Goal: Feedback & Contribution: Leave review/rating

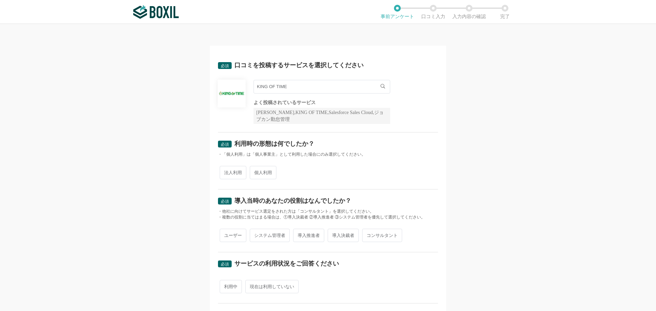
click at [237, 174] on span "法人利用" at bounding box center [233, 172] width 27 height 13
click at [226, 172] on input "法人利用" at bounding box center [223, 169] width 4 height 4
radio input "true"
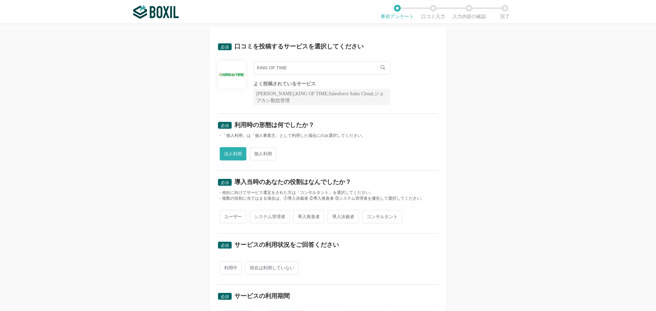
scroll to position [34, 0]
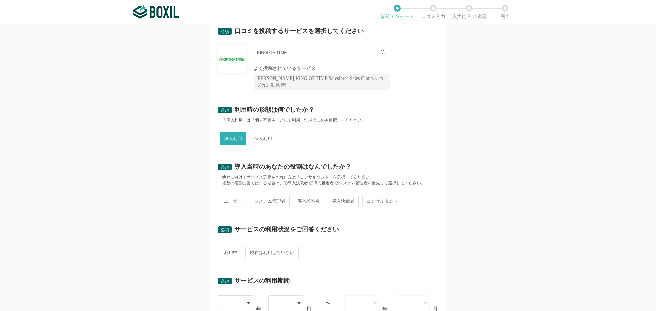
click at [275, 202] on span "システム管理者" at bounding box center [270, 201] width 40 height 13
click at [256, 200] on input "システム管理者" at bounding box center [254, 198] width 4 height 4
radio input "true"
click at [293, 199] on span "導入推進者" at bounding box center [308, 201] width 31 height 13
click at [295, 199] on input "導入推進者" at bounding box center [297, 198] width 4 height 4
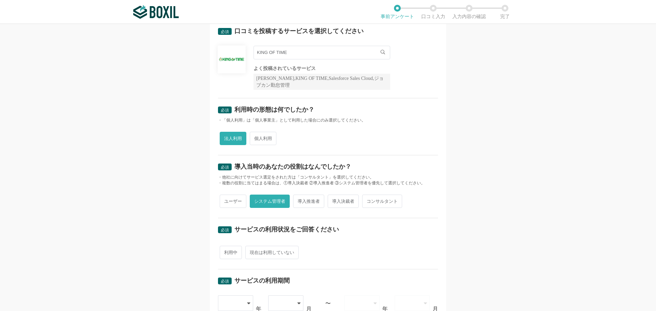
radio input "true"
radio input "false"
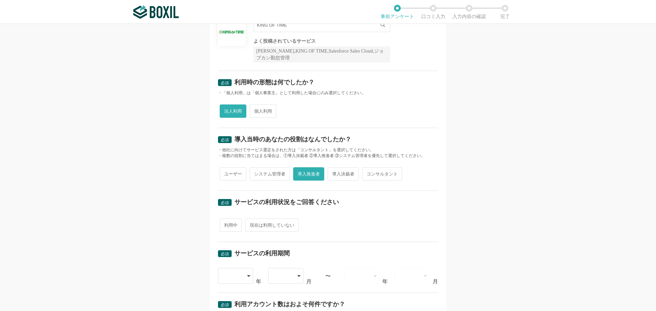
scroll to position [103, 0]
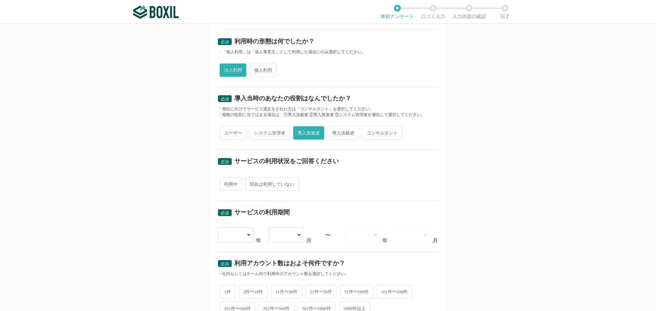
click at [228, 185] on span "利用中" at bounding box center [231, 184] width 22 height 13
click at [226, 183] on input "利用中" at bounding box center [223, 181] width 4 height 4
radio input "true"
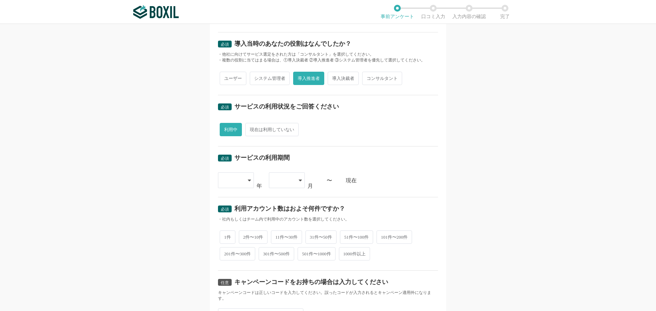
scroll to position [171, 0]
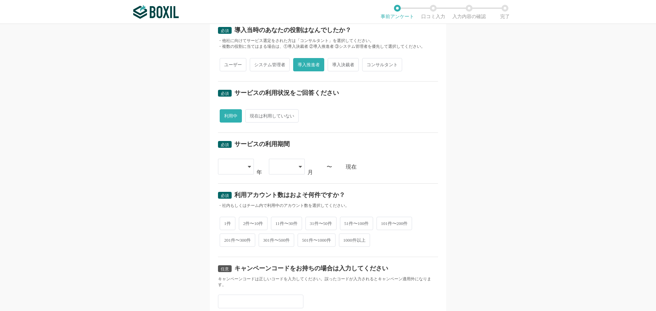
click at [248, 165] on icon at bounding box center [249, 166] width 3 height 5
click at [231, 265] on span "2024" at bounding box center [229, 265] width 11 height 5
click at [243, 167] on div "2024" at bounding box center [236, 167] width 36 height 16
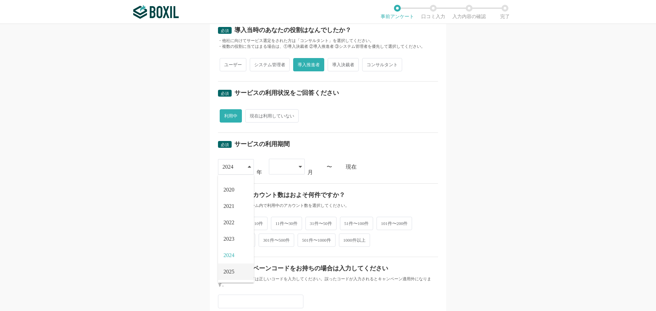
click at [228, 268] on li "2025" at bounding box center [236, 272] width 36 height 16
click at [296, 167] on div at bounding box center [287, 167] width 36 height 16
click at [283, 248] on li "07" at bounding box center [287, 250] width 36 height 16
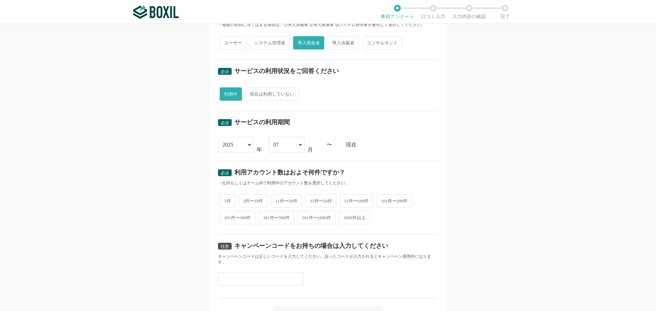
scroll to position [205, 0]
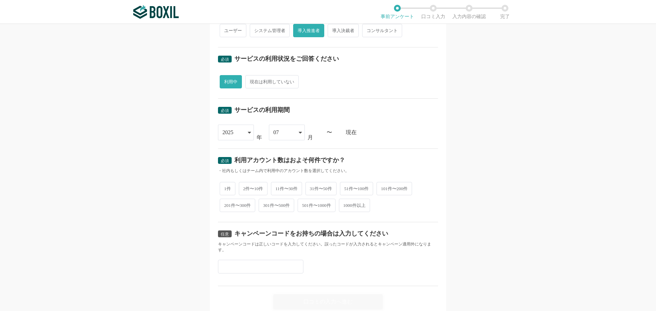
click at [323, 190] on span "31件〜50件" at bounding box center [321, 188] width 31 height 13
click at [312, 188] on input "31件〜50件" at bounding box center [309, 185] width 4 height 4
radio input "true"
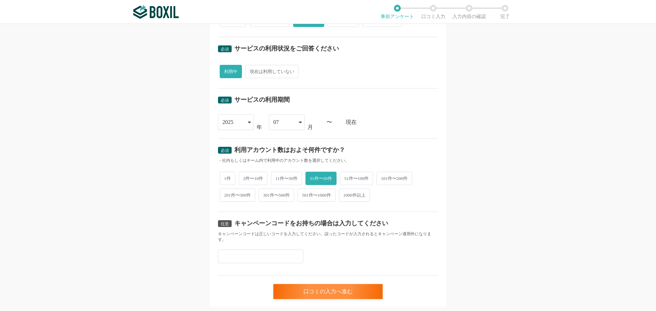
scroll to position [233, 0]
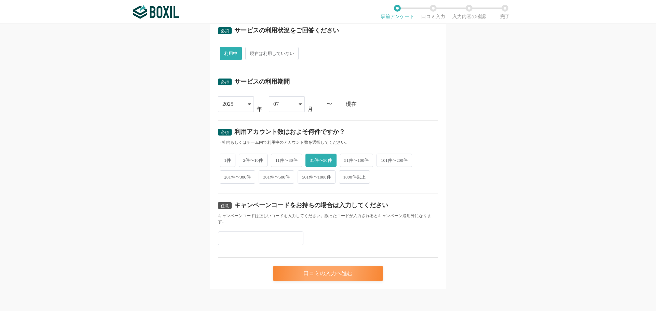
click at [352, 273] on div "口コミの入力へ進む" at bounding box center [327, 273] width 109 height 15
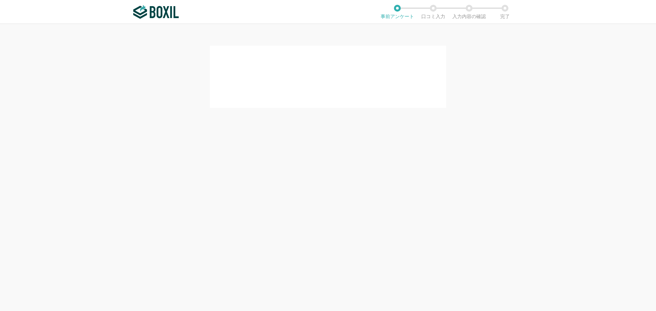
scroll to position [0, 0]
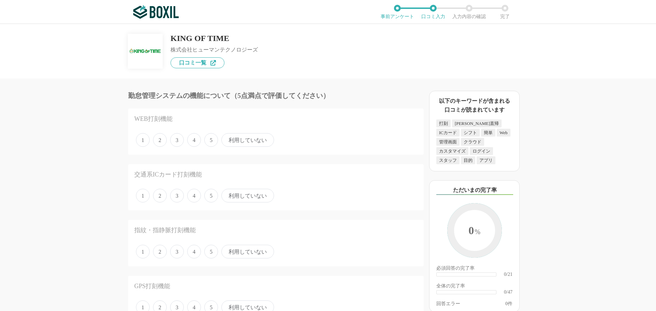
click at [196, 139] on span "4" at bounding box center [194, 140] width 14 height 14
click at [193, 139] on input "4" at bounding box center [191, 136] width 4 height 4
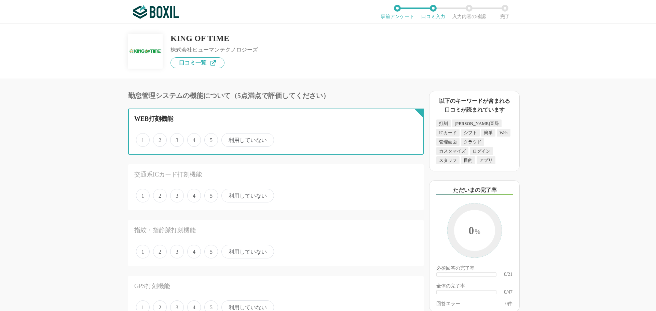
radio input "true"
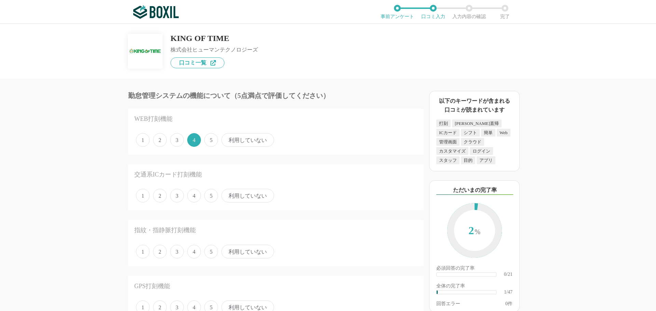
click at [251, 196] on span "利用していない" at bounding box center [247, 196] width 53 height 14
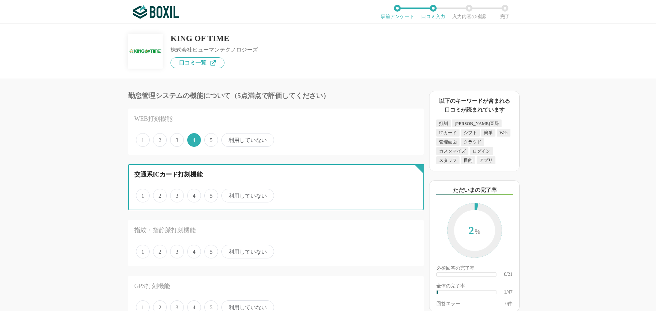
click at [228, 194] on input "利用していない" at bounding box center [225, 192] width 4 height 4
radio input "true"
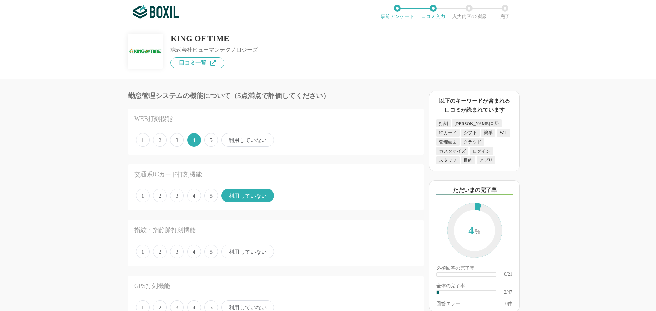
click at [256, 254] on span "利用していない" at bounding box center [247, 252] width 53 height 14
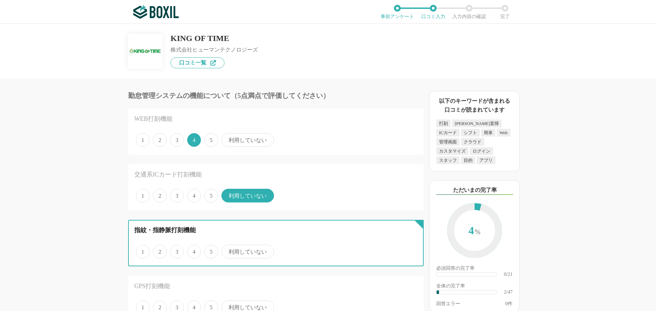
click at [228, 251] on input "利用していない" at bounding box center [225, 248] width 4 height 4
radio input "true"
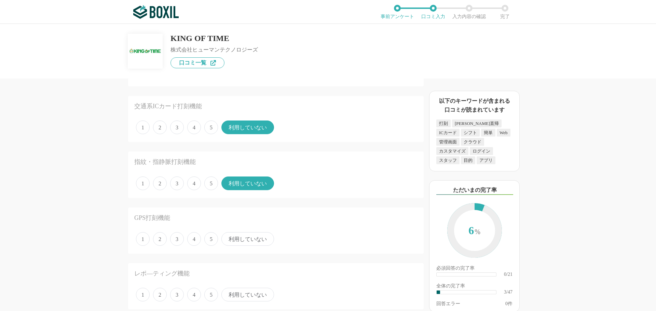
click at [255, 241] on span "利用していない" at bounding box center [247, 239] width 53 height 14
click at [228, 238] on input "利用していない" at bounding box center [225, 235] width 4 height 4
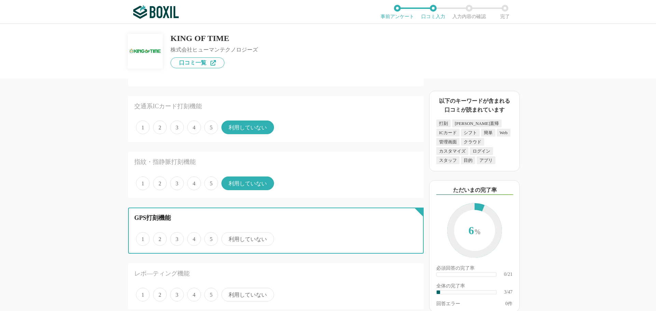
radio input "true"
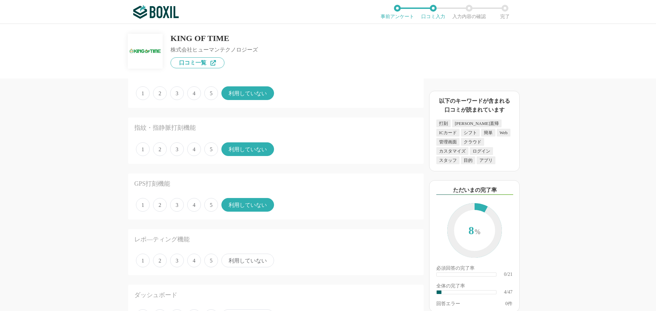
click at [253, 262] on span "利用していない" at bounding box center [247, 261] width 53 height 14
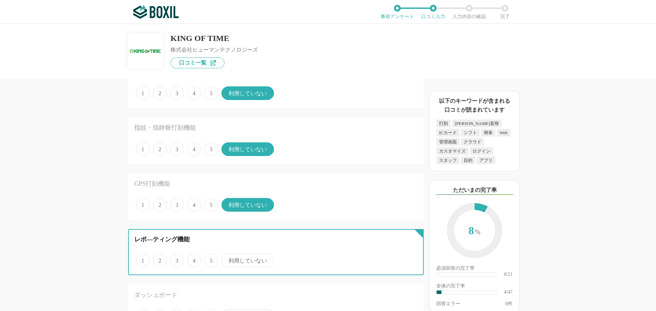
click at [228, 259] on input "利用していない" at bounding box center [225, 257] width 4 height 4
radio input "true"
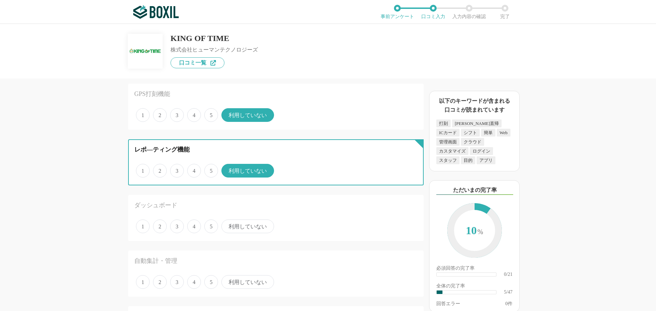
scroll to position [205, 0]
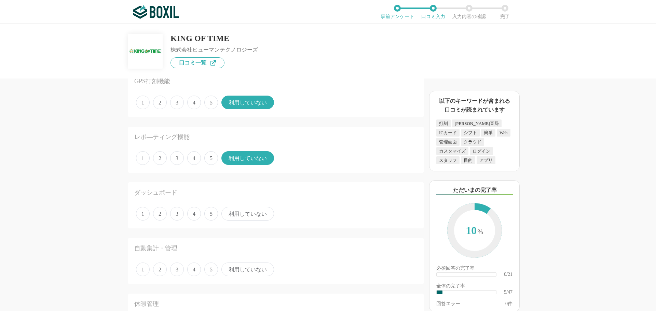
click at [257, 271] on span "利用していない" at bounding box center [247, 270] width 53 height 14
click at [228, 268] on input "利用していない" at bounding box center [225, 266] width 4 height 4
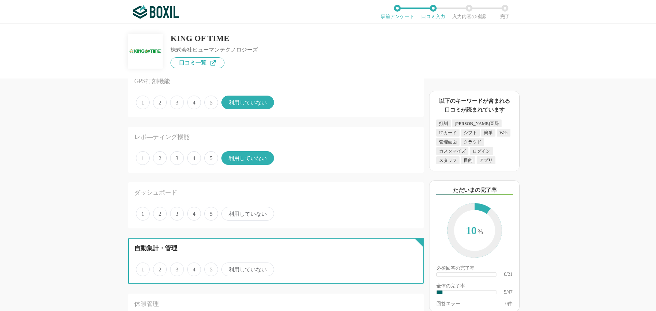
radio input "true"
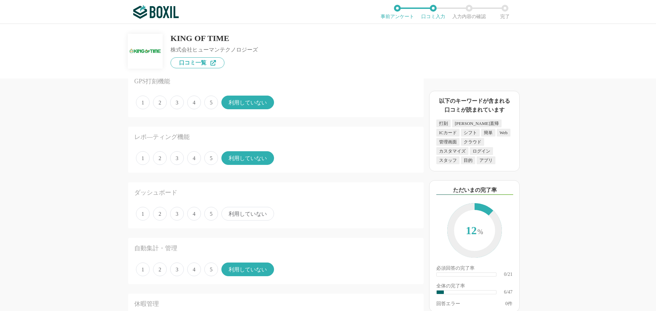
click at [256, 217] on span "利用していない" at bounding box center [247, 214] width 53 height 14
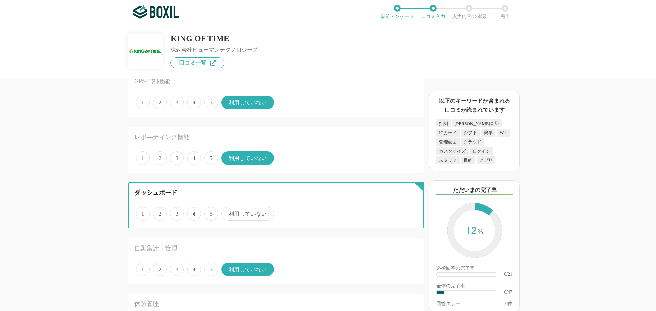
click at [228, 213] on input "利用していない" at bounding box center [225, 210] width 4 height 4
radio input "true"
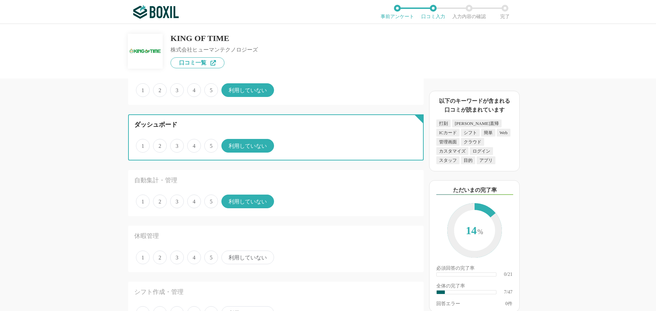
scroll to position [273, 0]
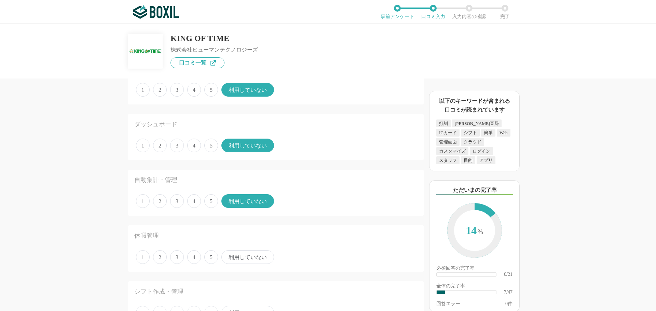
click at [194, 258] on span "4" at bounding box center [194, 258] width 14 height 14
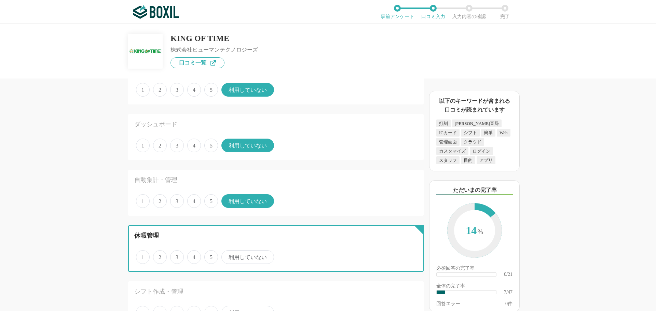
click at [193, 256] on input "4" at bounding box center [191, 254] width 4 height 4
radio input "true"
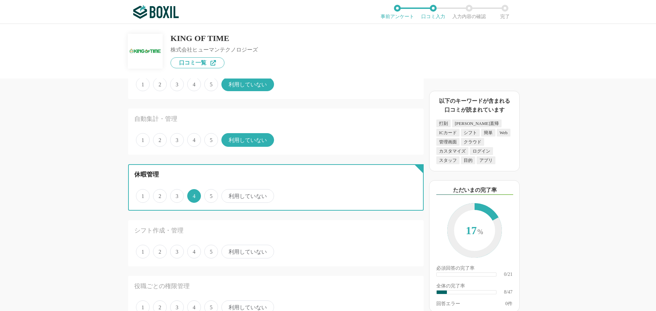
scroll to position [342, 0]
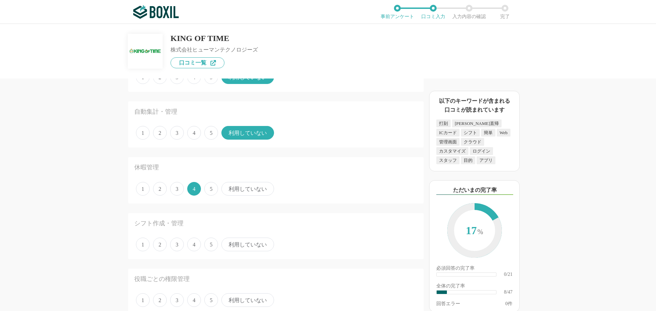
click at [238, 244] on span "利用していない" at bounding box center [247, 245] width 53 height 14
click at [228, 243] on input "利用していない" at bounding box center [225, 241] width 4 height 4
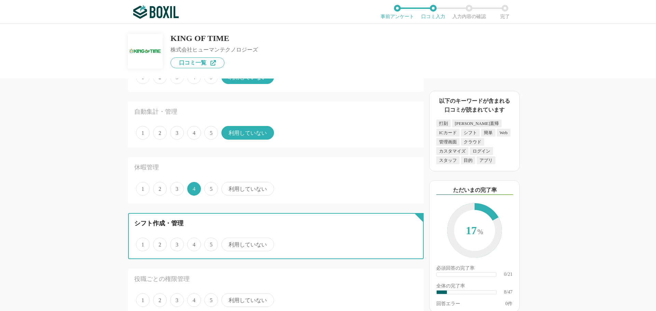
radio input "true"
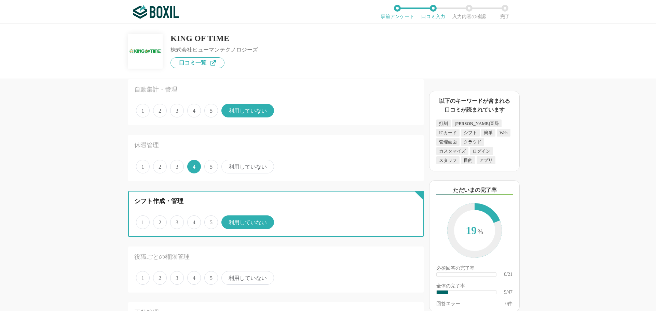
scroll to position [376, 0]
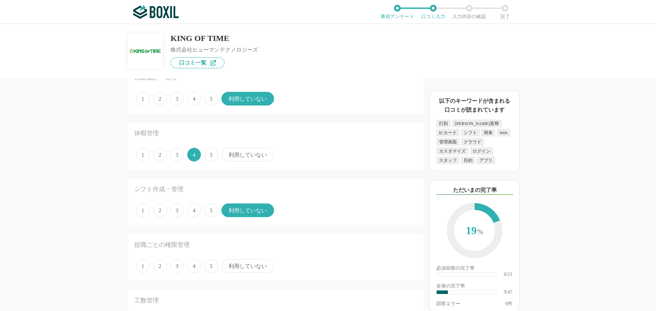
click at [196, 267] on span "4" at bounding box center [194, 266] width 14 height 14
click at [193, 265] on input "4" at bounding box center [191, 262] width 4 height 4
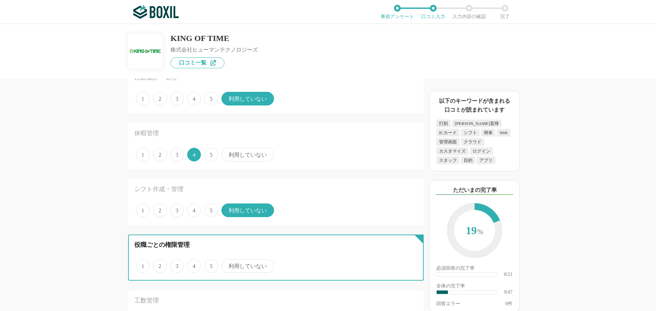
radio input "true"
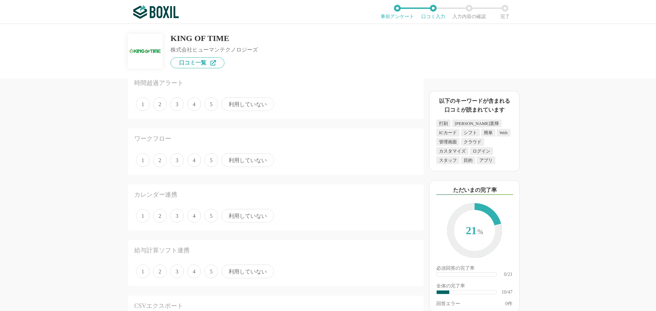
scroll to position [547, 0]
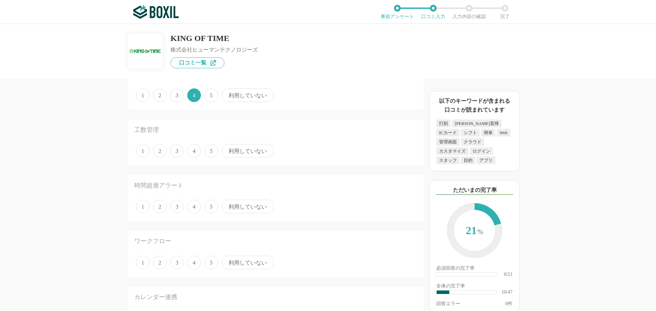
drag, startPoint x: 257, startPoint y: 151, endPoint x: 257, endPoint y: 155, distance: 4.1
click at [257, 150] on span "利用していない" at bounding box center [247, 151] width 53 height 14
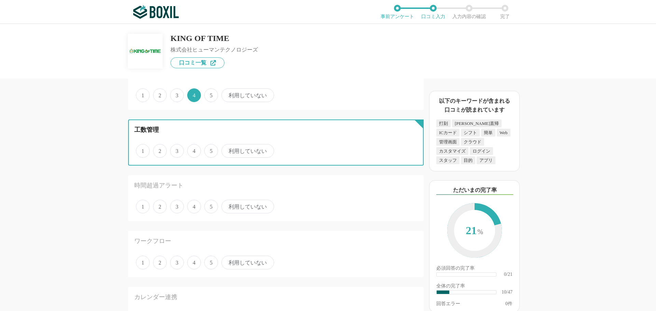
click at [228, 150] on input "利用していない" at bounding box center [225, 147] width 4 height 4
radio input "true"
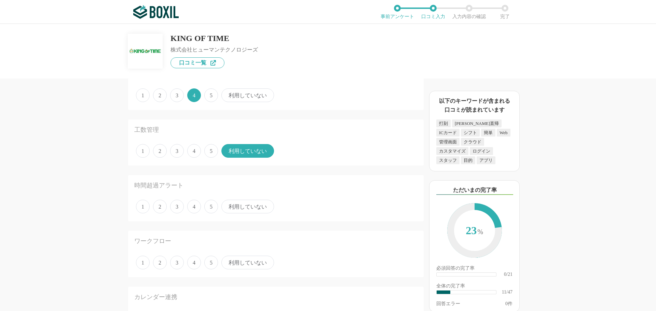
click at [251, 207] on span "利用していない" at bounding box center [247, 207] width 53 height 14
click at [228, 205] on input "利用していない" at bounding box center [225, 203] width 4 height 4
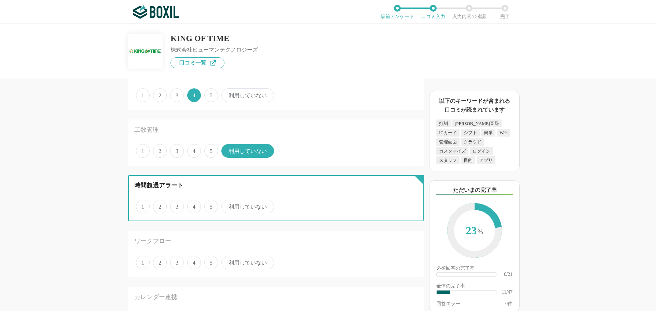
radio input "true"
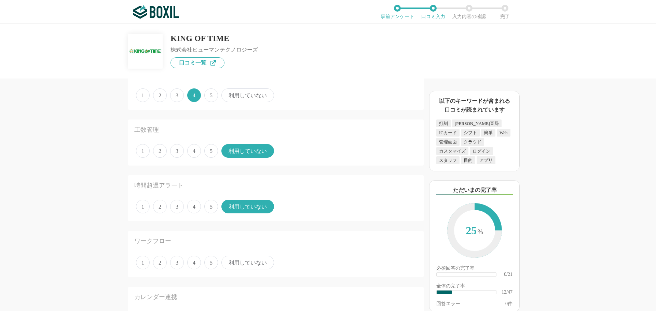
click at [191, 264] on span "4" at bounding box center [194, 263] width 14 height 14
click at [191, 261] on input "4" at bounding box center [191, 259] width 4 height 4
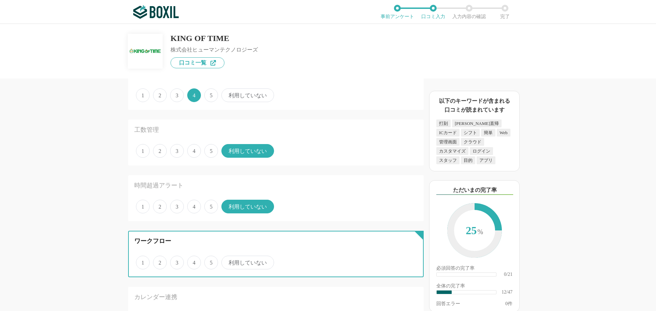
radio input "true"
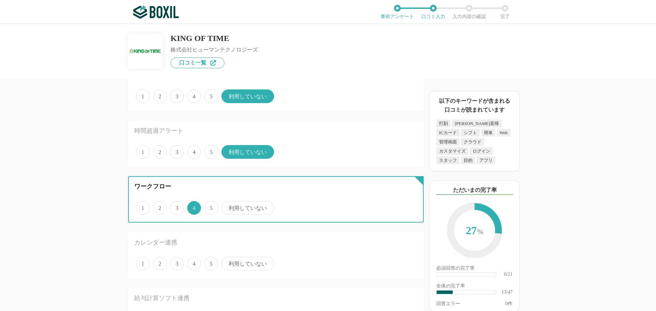
scroll to position [615, 0]
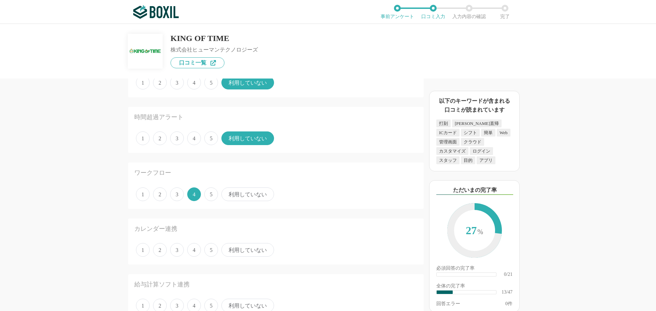
click at [236, 251] on span "利用していない" at bounding box center [247, 250] width 53 height 14
click at [228, 249] on input "利用していない" at bounding box center [225, 246] width 4 height 4
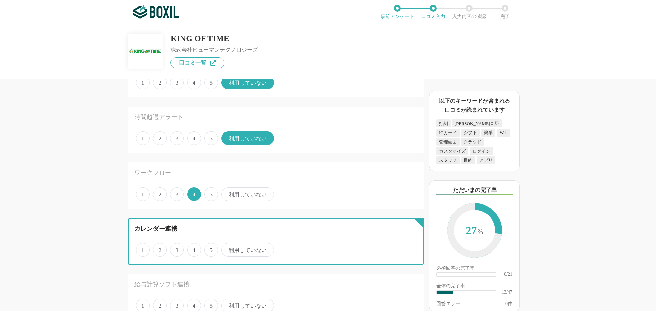
radio input "true"
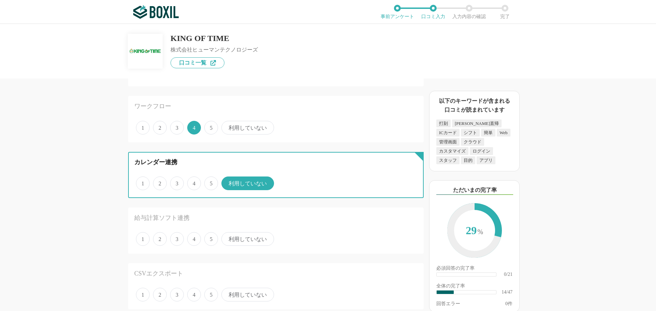
scroll to position [684, 0]
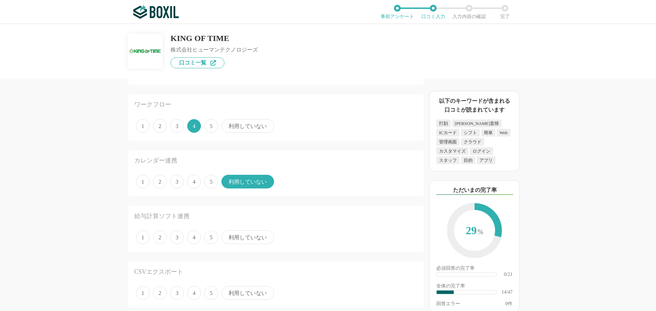
click at [244, 238] on span "利用していない" at bounding box center [247, 238] width 53 height 14
click at [228, 236] on input "利用していない" at bounding box center [225, 234] width 4 height 4
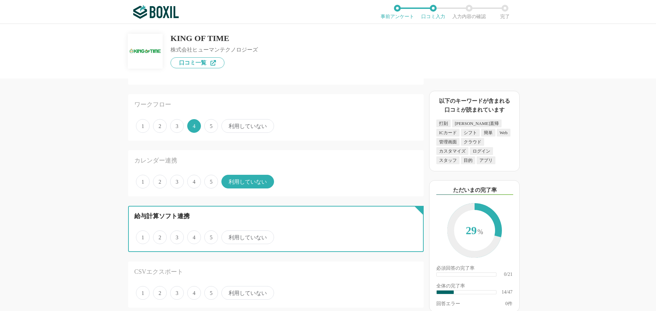
radio input "true"
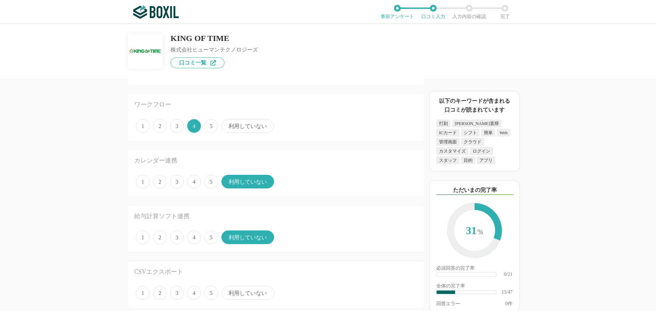
click at [192, 294] on span "4" at bounding box center [194, 293] width 14 height 14
click at [192, 292] on input "4" at bounding box center [191, 289] width 4 height 4
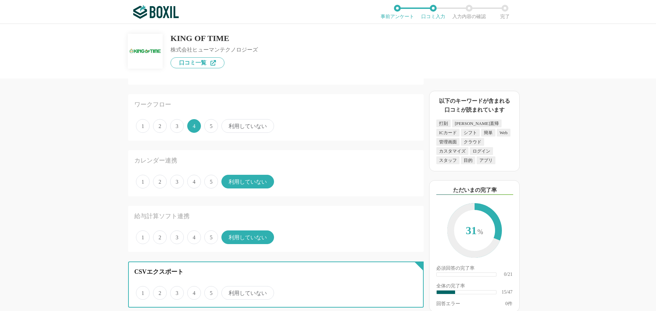
radio input "true"
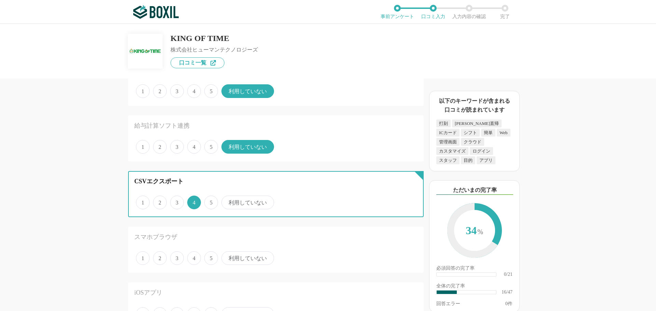
scroll to position [786, 0]
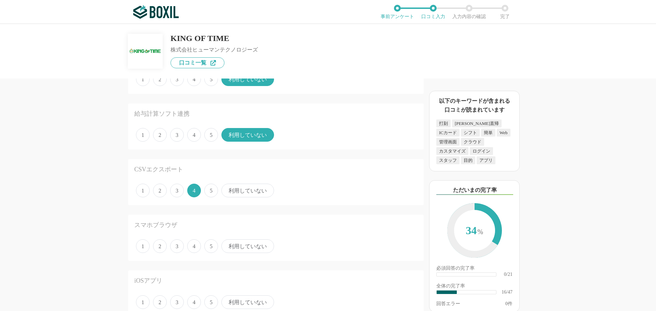
click at [196, 248] on span "4" at bounding box center [194, 247] width 14 height 14
click at [193, 245] on input "4" at bounding box center [191, 243] width 4 height 4
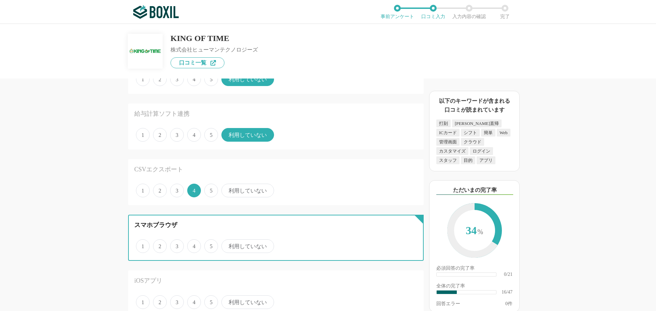
radio input "true"
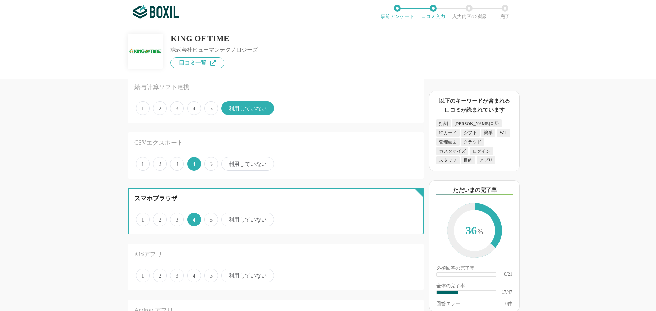
scroll to position [854, 0]
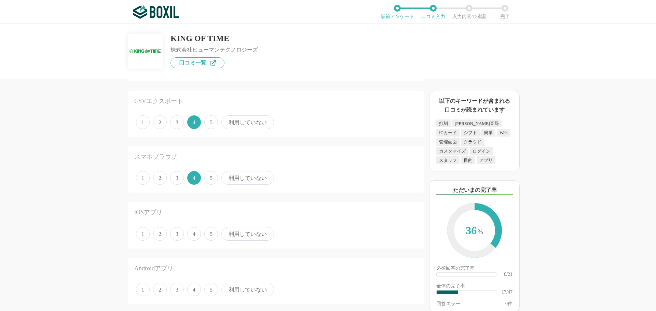
click at [250, 234] on span "利用していない" at bounding box center [247, 234] width 53 height 14
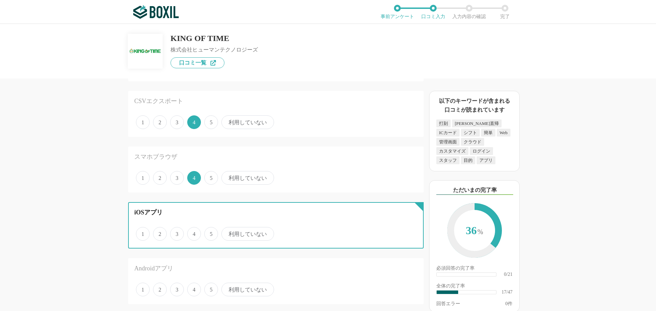
click at [228, 233] on input "利用していない" at bounding box center [225, 230] width 4 height 4
radio input "true"
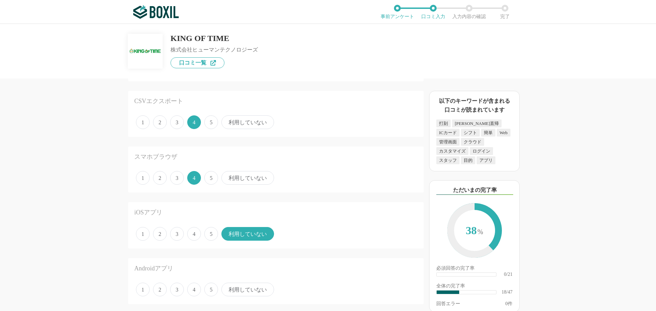
click at [250, 290] on span "利用していない" at bounding box center [247, 290] width 53 height 14
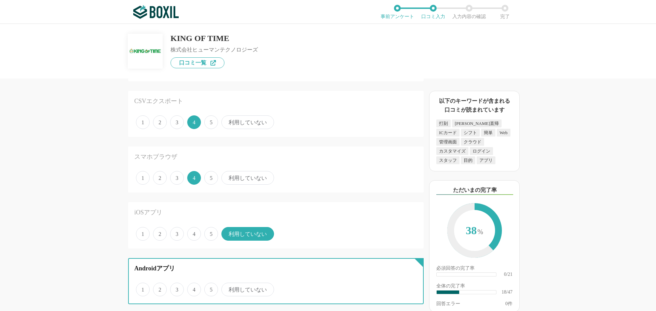
click at [228, 288] on input "利用していない" at bounding box center [225, 286] width 4 height 4
radio input "true"
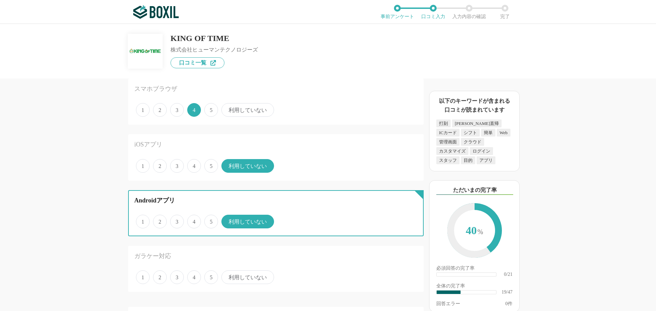
scroll to position [923, 0]
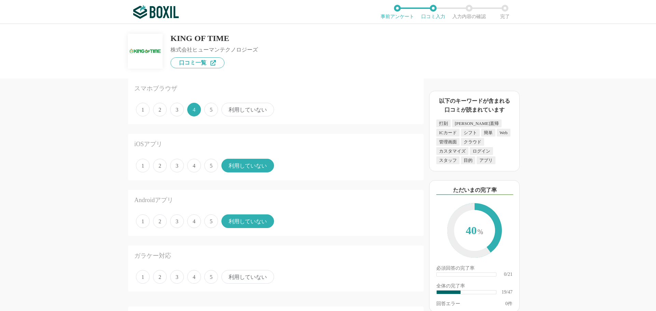
click at [254, 278] on span "利用していない" at bounding box center [247, 277] width 53 height 14
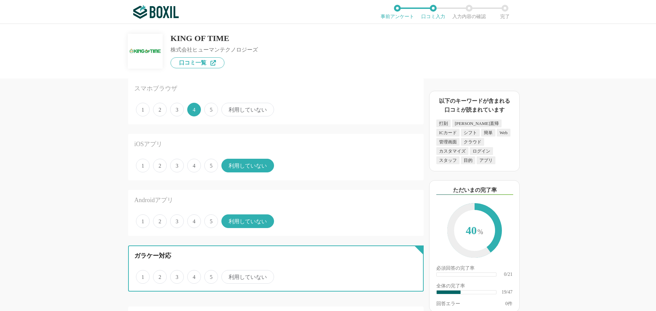
click at [228, 276] on input "利用していない" at bounding box center [225, 273] width 4 height 4
radio input "true"
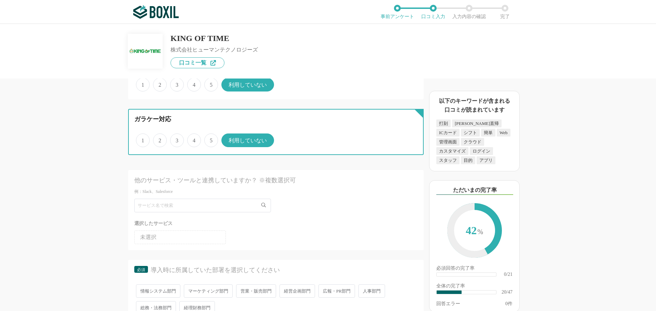
scroll to position [1128, 0]
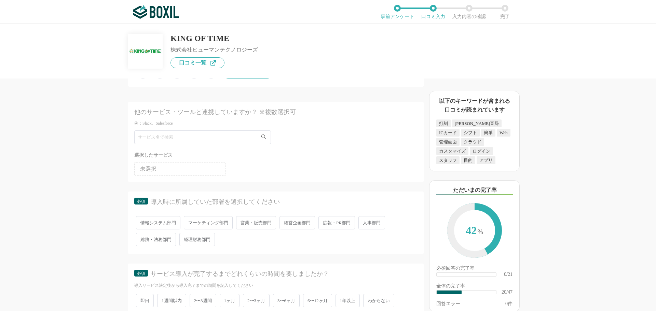
click at [292, 225] on span "経営企画部門" at bounding box center [298, 222] width 36 height 13
click at [286, 222] on input "経営企画部門" at bounding box center [283, 219] width 4 height 4
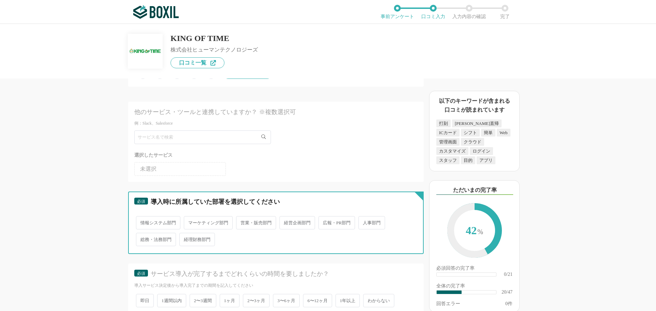
radio input "true"
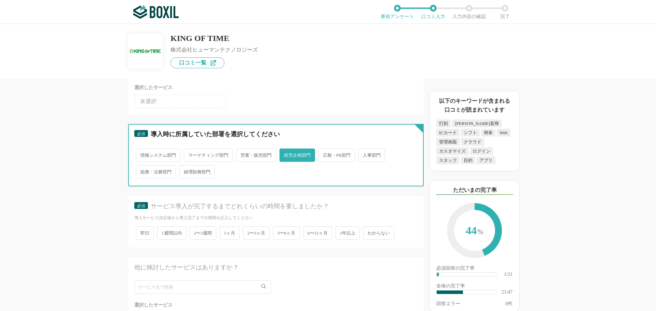
scroll to position [1196, 0]
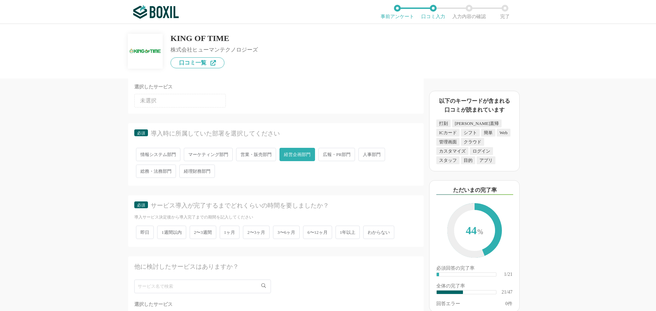
click at [260, 230] on span "2〜3ヶ月" at bounding box center [256, 232] width 27 height 13
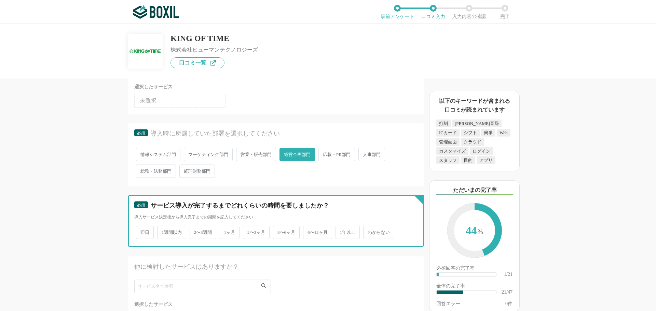
click at [249, 230] on input "2〜3ヶ月" at bounding box center [247, 229] width 4 height 4
radio input "true"
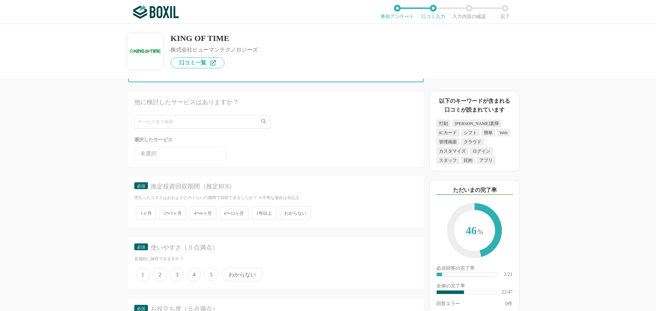
scroll to position [1367, 0]
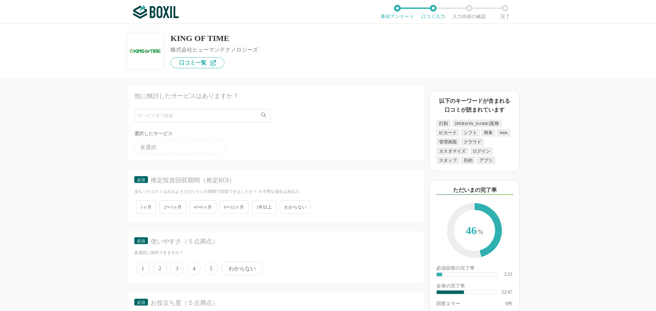
click at [198, 207] on span "4〜6ヶ月" at bounding box center [203, 207] width 27 height 13
click at [196, 206] on input "4〜6ヶ月" at bounding box center [193, 204] width 4 height 4
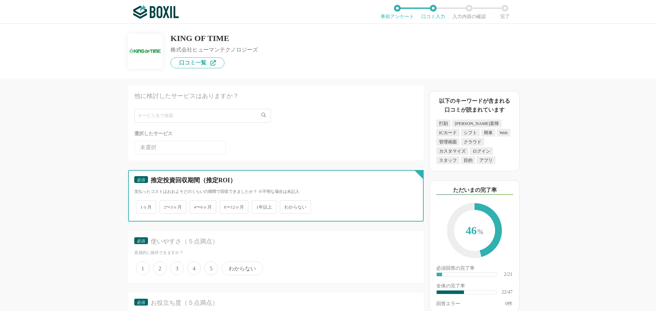
radio input "true"
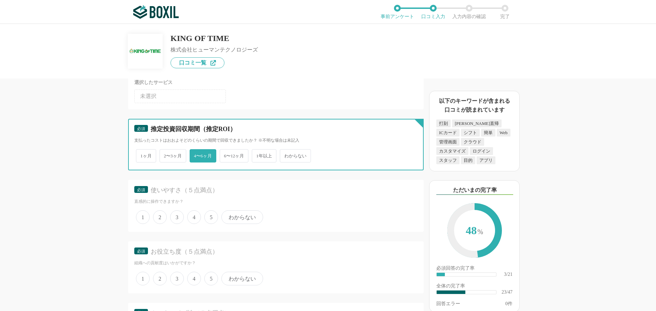
scroll to position [1436, 0]
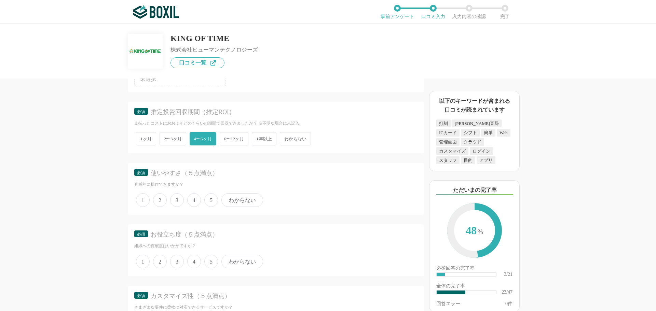
click at [195, 200] on span "4" at bounding box center [194, 200] width 14 height 14
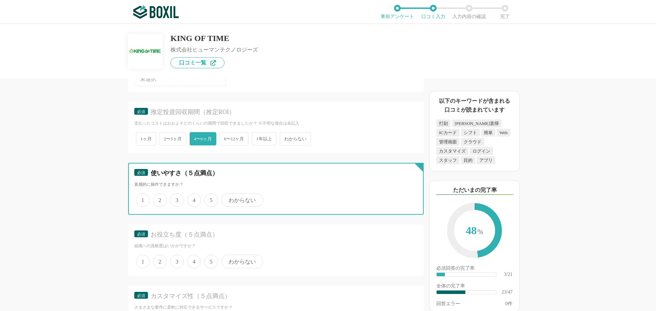
click at [193, 199] on input "4" at bounding box center [191, 196] width 4 height 4
radio input "true"
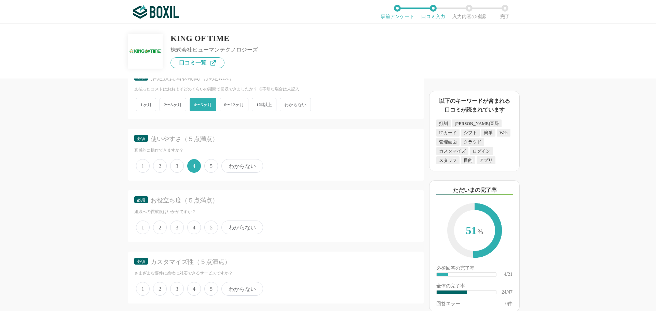
click at [193, 226] on span "4" at bounding box center [194, 228] width 14 height 14
click at [193, 226] on input "4" at bounding box center [191, 224] width 4 height 4
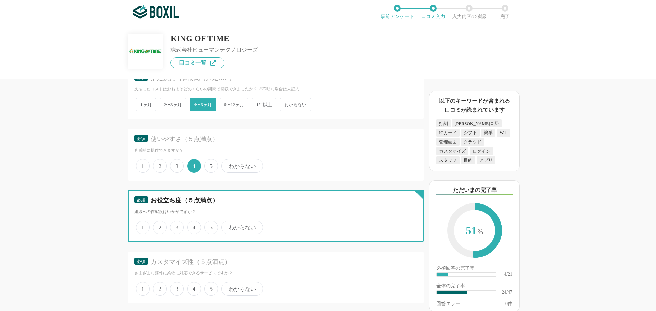
radio input "true"
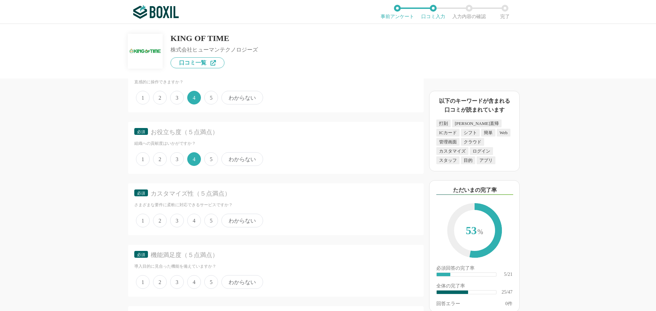
click at [177, 218] on span "3" at bounding box center [177, 221] width 14 height 14
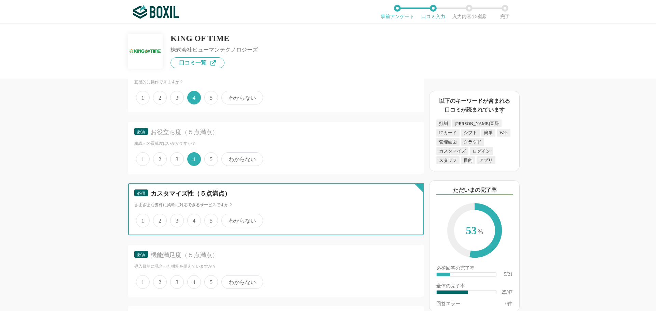
click at [176, 218] on input "3" at bounding box center [174, 217] width 4 height 4
radio input "true"
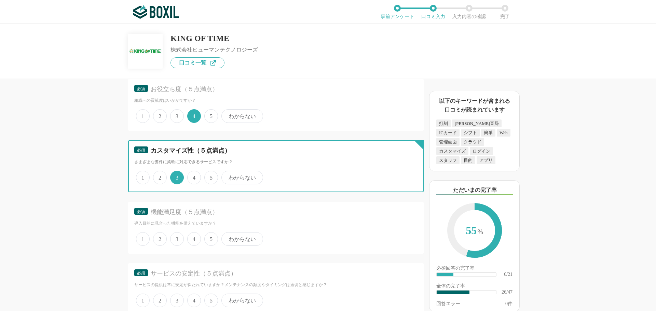
scroll to position [1606, 0]
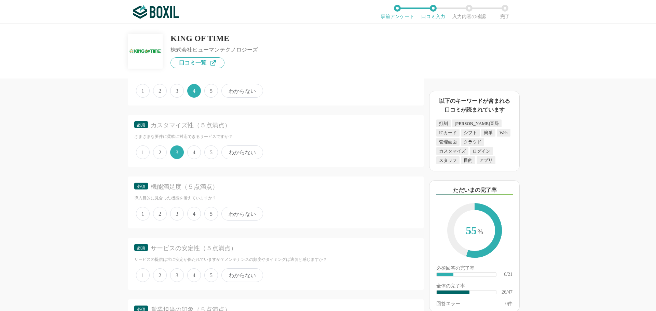
click at [192, 214] on span "4" at bounding box center [194, 214] width 14 height 14
click at [192, 213] on input "4" at bounding box center [191, 210] width 4 height 4
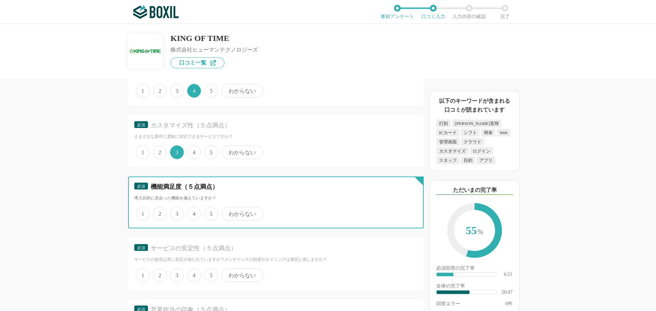
radio input "true"
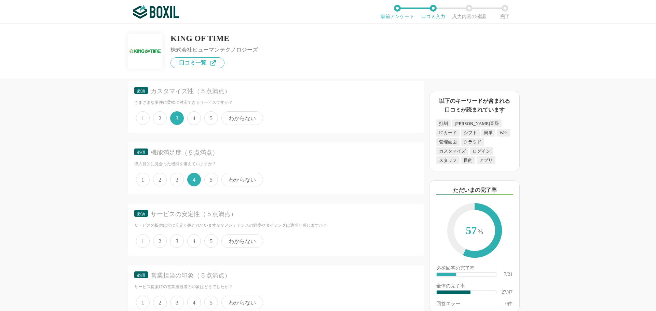
click at [192, 242] on span "4" at bounding box center [194, 241] width 14 height 14
click at [192, 240] on input "4" at bounding box center [191, 237] width 4 height 4
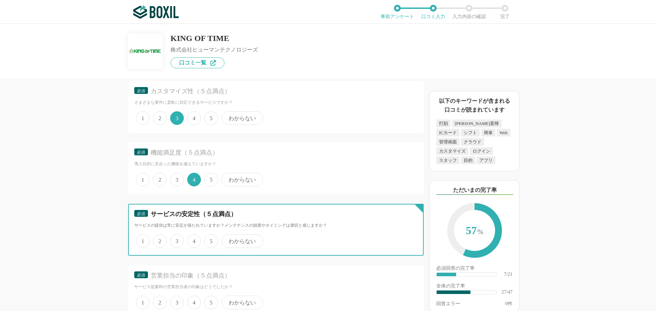
radio input "true"
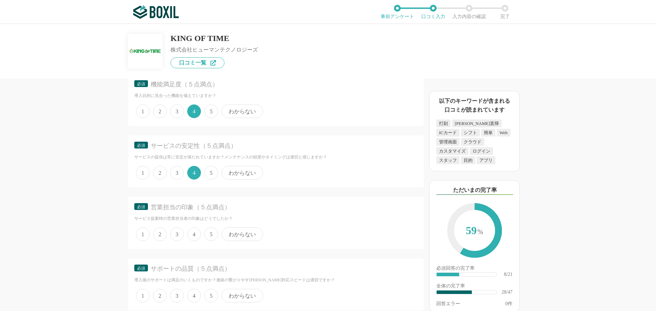
click at [179, 234] on span "3" at bounding box center [177, 235] width 14 height 14
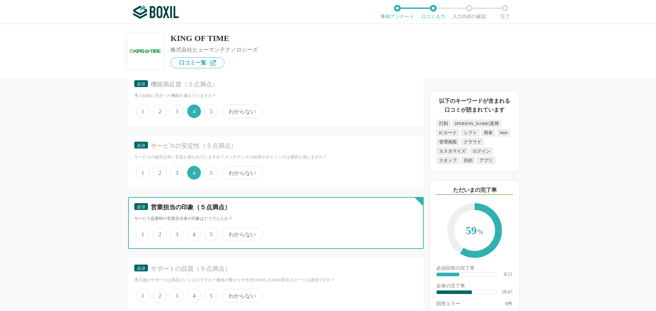
click at [176, 233] on input "3" at bounding box center [174, 231] width 4 height 4
radio input "true"
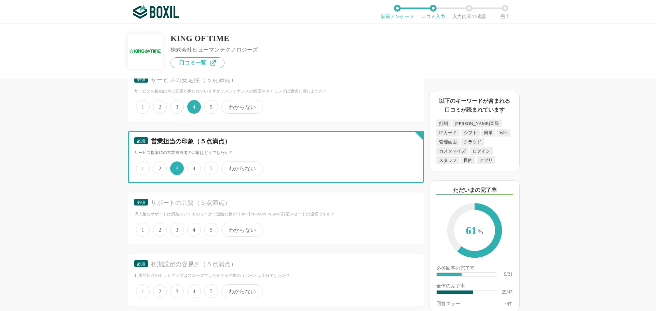
scroll to position [1777, 0]
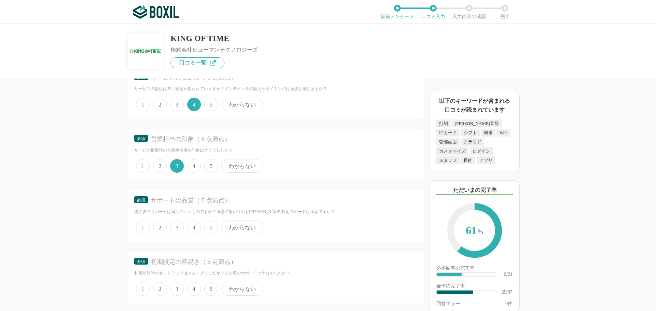
click at [179, 230] on span "3" at bounding box center [177, 228] width 14 height 14
click at [176, 226] on input "3" at bounding box center [174, 224] width 4 height 4
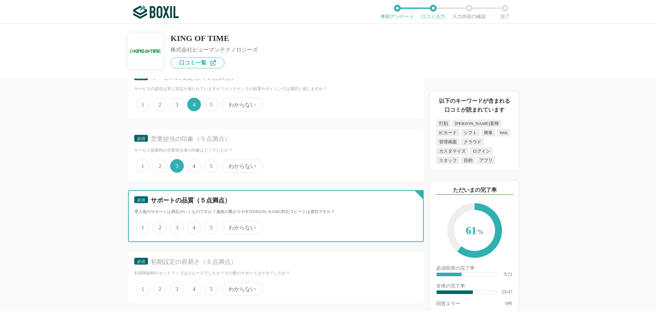
radio input "true"
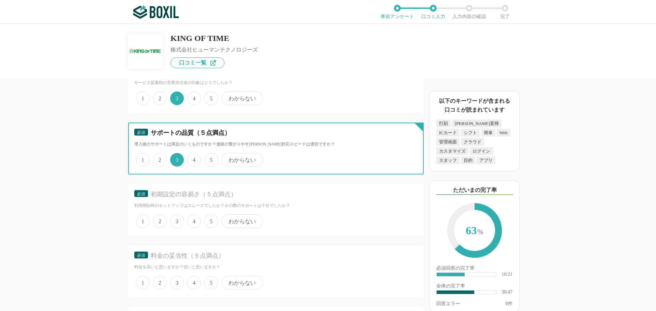
scroll to position [1846, 0]
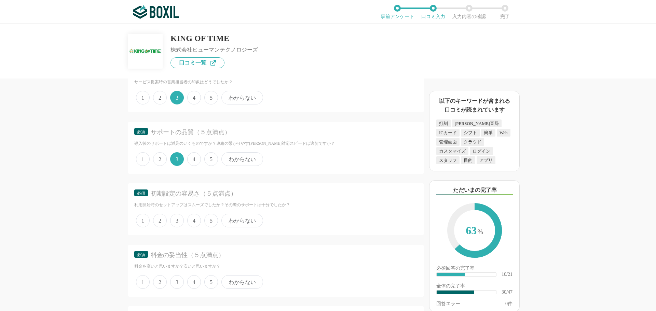
click at [194, 220] on span "4" at bounding box center [194, 221] width 14 height 14
click at [193, 219] on input "4" at bounding box center [191, 217] width 4 height 4
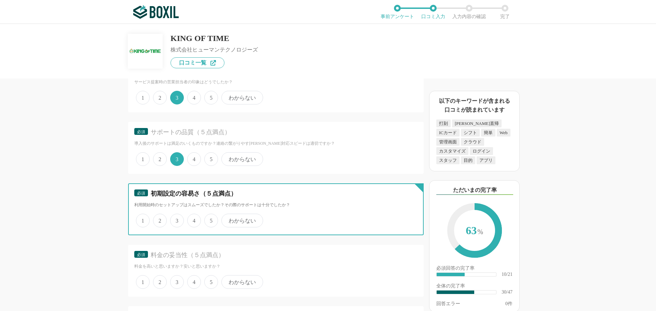
radio input "true"
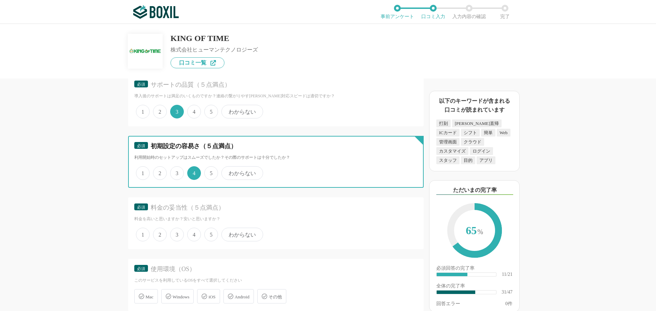
scroll to position [1914, 0]
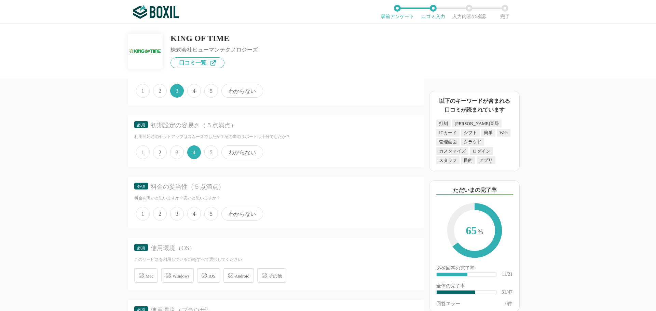
click at [198, 215] on span "4" at bounding box center [194, 214] width 14 height 14
click at [193, 213] on input "4" at bounding box center [191, 210] width 4 height 4
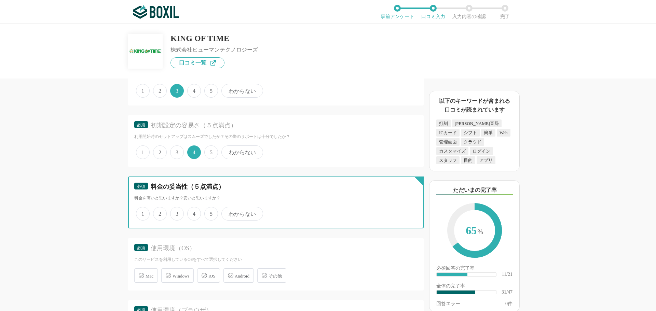
radio input "true"
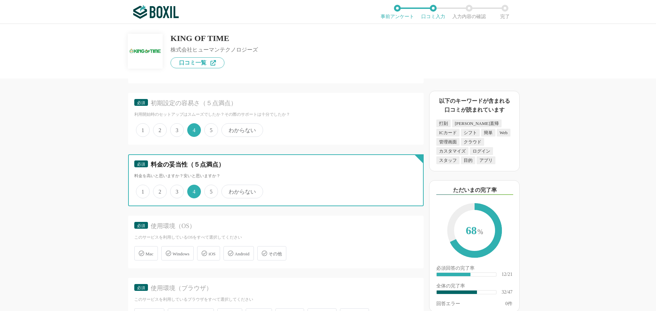
scroll to position [1948, 0]
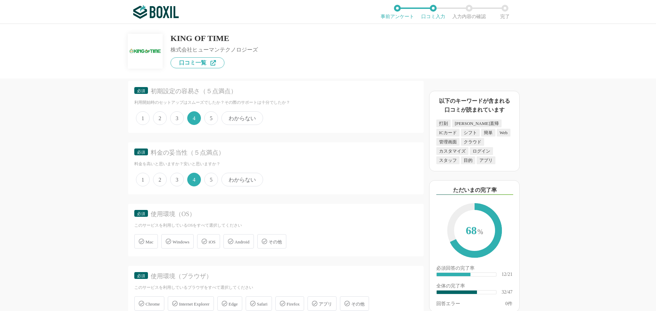
click at [183, 241] on span "Windows" at bounding box center [181, 242] width 17 height 5
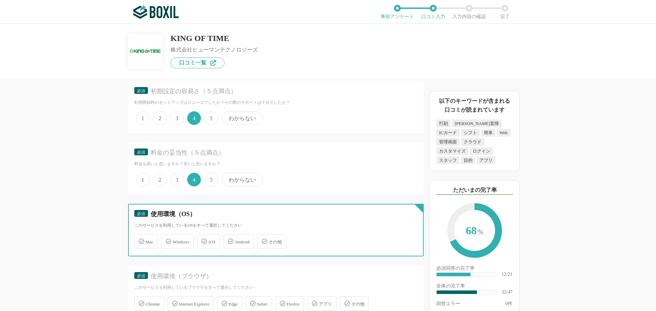
click at [167, 240] on input "Windows" at bounding box center [165, 237] width 4 height 4
checkbox input "true"
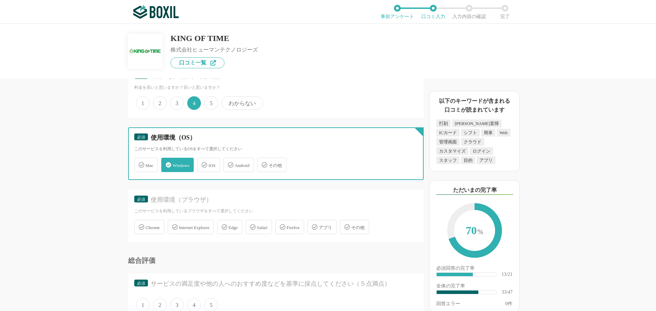
scroll to position [2051, 0]
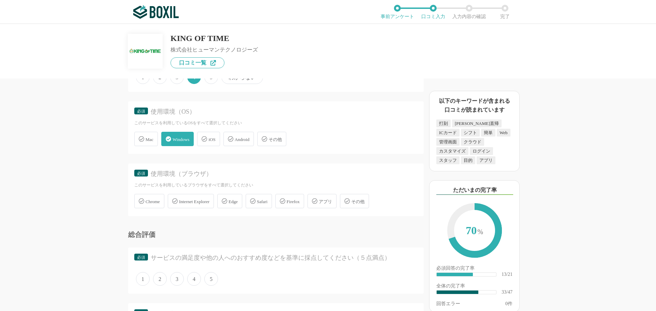
click at [249, 140] on span "Android" at bounding box center [242, 139] width 15 height 5
click at [229, 137] on input "Android" at bounding box center [227, 135] width 4 height 4
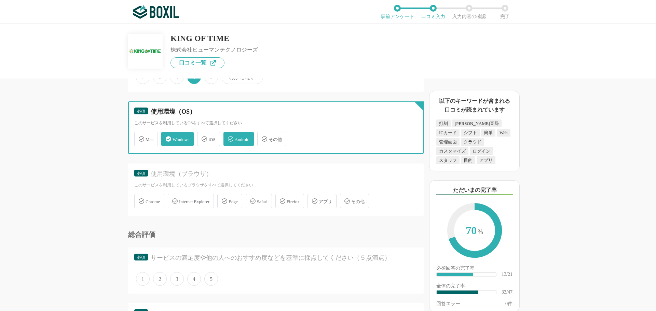
checkbox input "true"
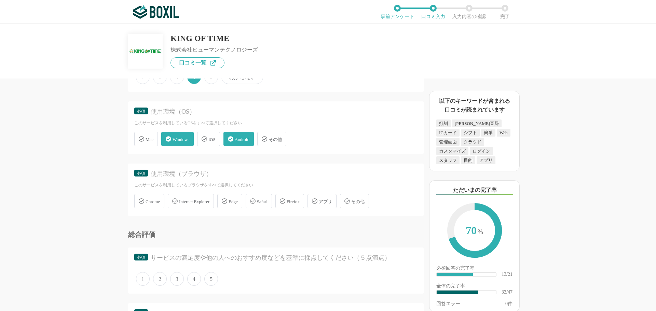
click at [152, 199] on span "Chrome" at bounding box center [153, 201] width 14 height 5
click at [140, 198] on input "Chrome" at bounding box center [138, 197] width 4 height 4
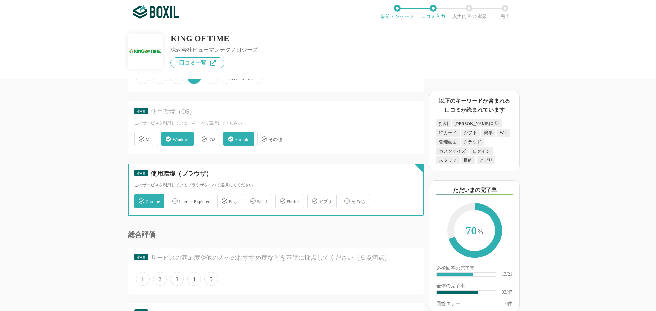
checkbox input "true"
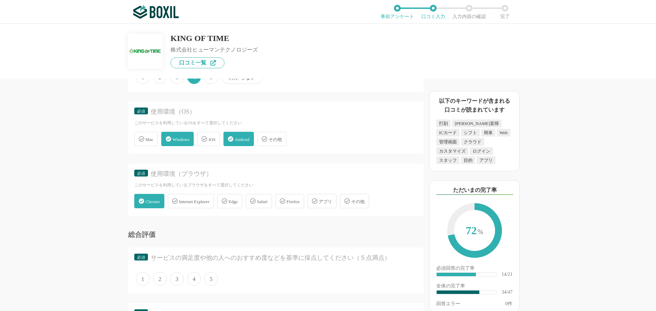
click at [227, 200] on icon at bounding box center [224, 201] width 5 height 5
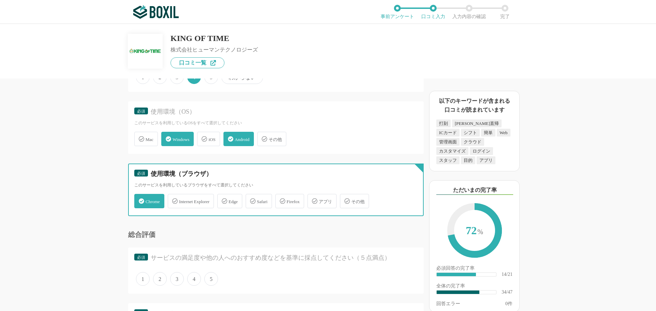
click at [223, 200] on input "Edge" at bounding box center [221, 197] width 4 height 4
checkbox input "true"
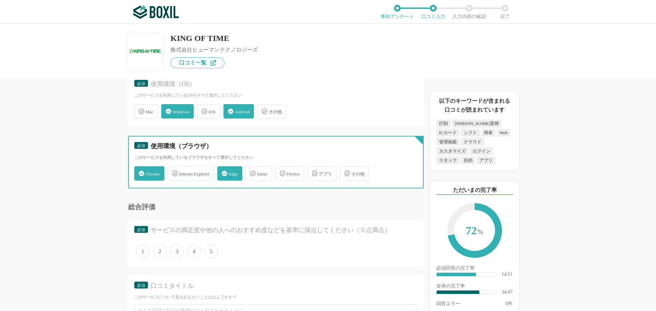
scroll to position [2119, 0]
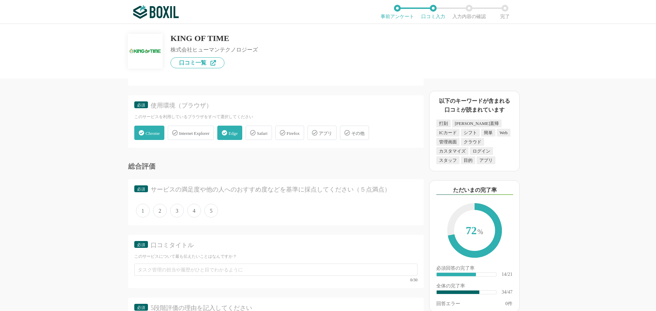
click at [192, 211] on span "4" at bounding box center [194, 211] width 14 height 14
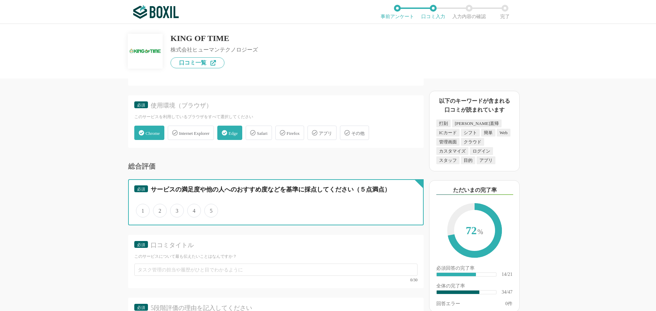
click at [192, 210] on input "4" at bounding box center [191, 207] width 4 height 4
radio input "true"
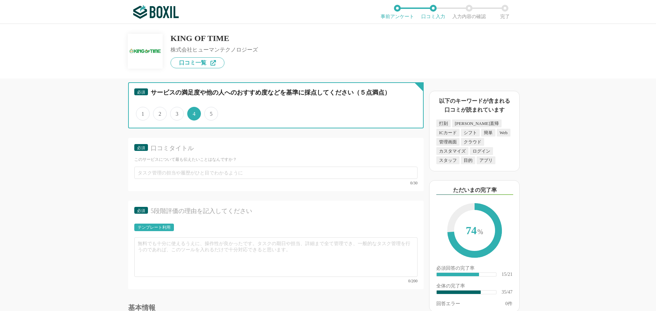
scroll to position [2256, 0]
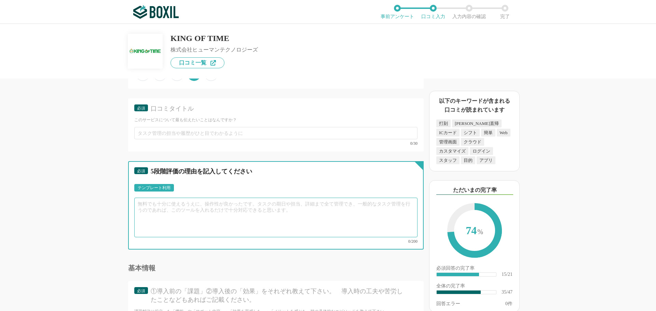
click at [277, 210] on textarea at bounding box center [275, 218] width 283 height 40
paste textarea "市場シェアNo.1というのも納得の使いやすさと機能性です。導入コストも他社と比較してリーズナブルで、費用対効果は非常に高いと感じています。 勤怠管理システムの…"
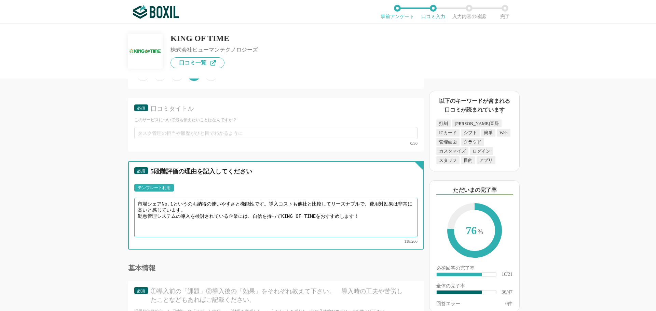
click at [138, 212] on textarea "市場シェアNo.1というのも納得の使いやすさと機能性です。導入コストも他社と比較してリーズナブルで、費用対効果は非常に高いと感じています。 勤怠管理システムの…" at bounding box center [275, 218] width 283 height 40
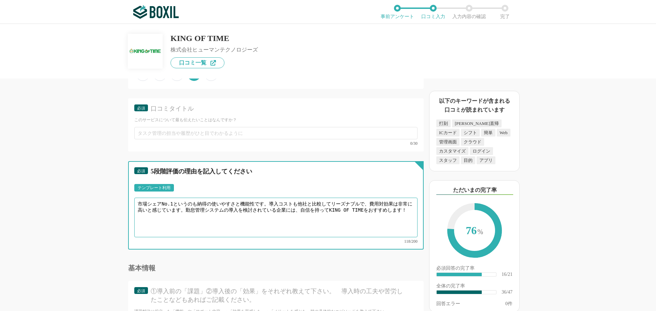
type textarea "市場シェアNo.1というのも納得の使いやすさと機能性です。導入コストも他社と比較してリーズナブルで、費用対効果は非常に高いと感じています。勤怠管理システムの導…"
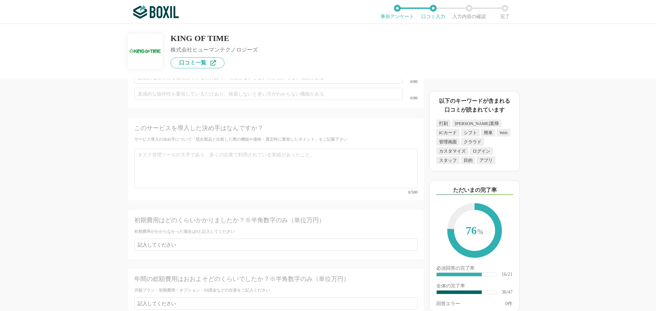
scroll to position [2734, 0]
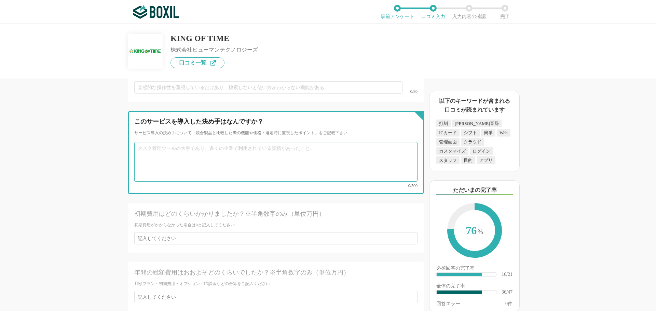
click at [244, 148] on textarea at bounding box center [275, 162] width 283 height 40
paste textarea "1アカウント330円で初期費用も不要のため比較的安く導入できる。"
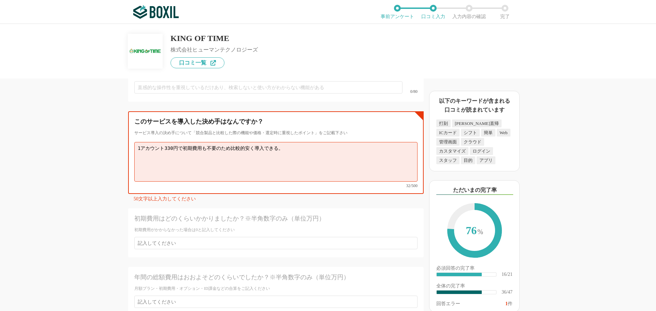
click at [289, 142] on textarea "1アカウント330円で初期費用も不要のため比較的安く導入できる。" at bounding box center [275, 162] width 283 height 40
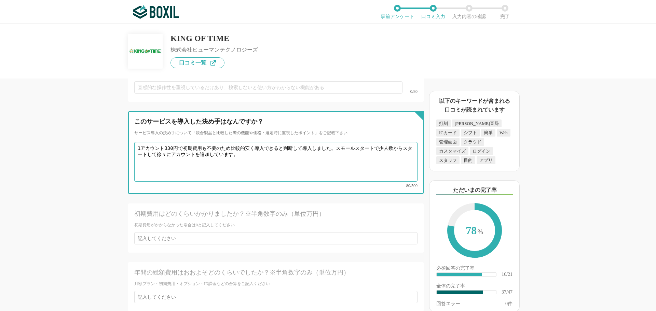
drag, startPoint x: 260, startPoint y: 144, endPoint x: 84, endPoint y: 125, distance: 176.7
click at [84, 125] on div "勤怠管理システムの機能について（5点満点で評価してください） WEB打刻機能 1 2 3 4 5 利用していない 交通系ICカード打刻機能 1 2 3 4 5…" at bounding box center [253, 195] width 342 height 233
type textarea "1アカウント330円で初期費用も不要のため比較的安く導入できると判断して導入しました。スモールスタートで少人数からスタートして徐々にアカウントを追加しています。"
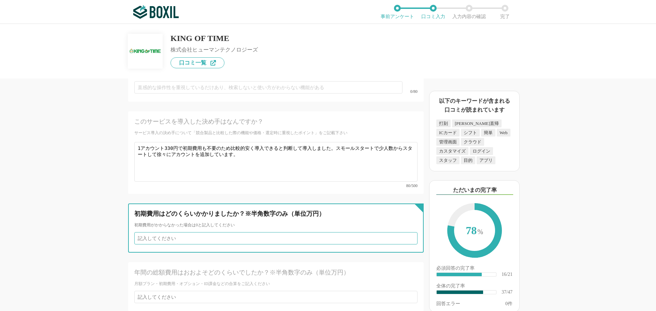
click at [289, 232] on input "number" at bounding box center [275, 238] width 283 height 12
click at [407, 232] on input "1" at bounding box center [275, 238] width 283 height 12
type input "2"
click at [407, 232] on input "2" at bounding box center [275, 238] width 283 height 12
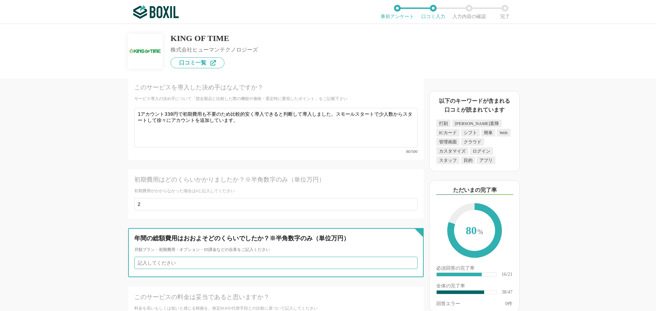
click at [344, 257] on input "number" at bounding box center [275, 263] width 283 height 12
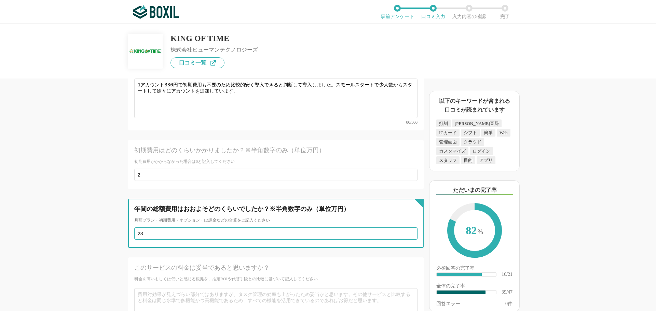
scroll to position [2871, 0]
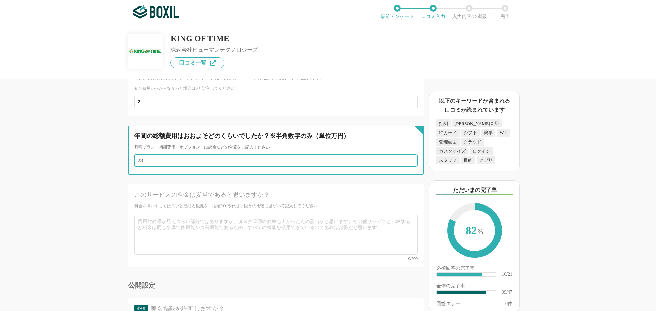
type input "23"
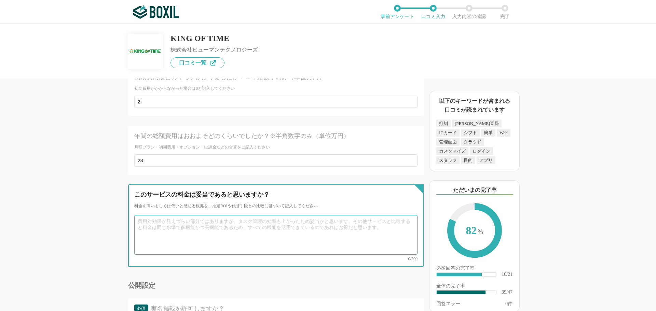
click at [257, 219] on textarea at bounding box center [275, 235] width 283 height 40
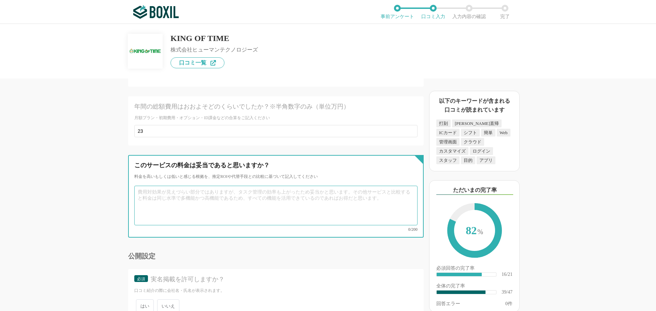
scroll to position [2930, 0]
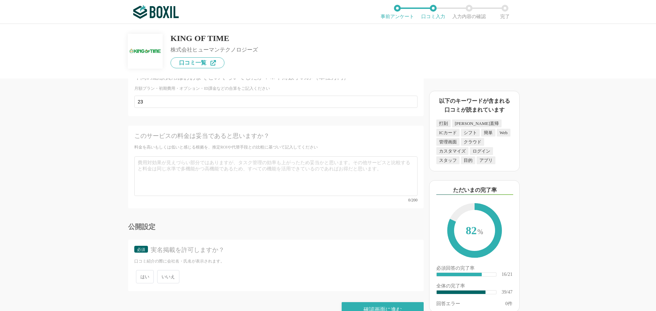
click at [171, 270] on span "いいえ" at bounding box center [168, 276] width 22 height 13
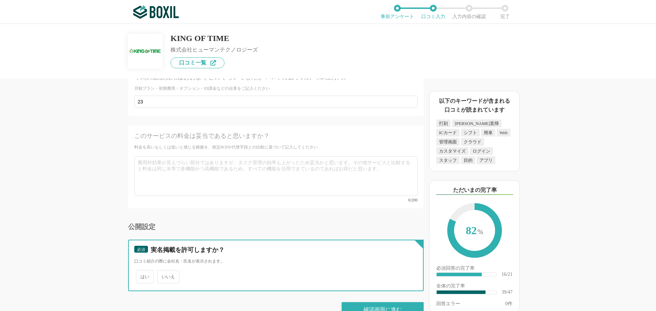
click at [163, 271] on input "いいえ" at bounding box center [161, 273] width 4 height 4
radio input "true"
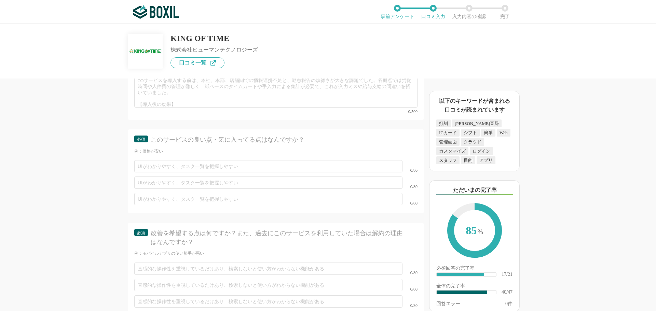
scroll to position [2520, 0]
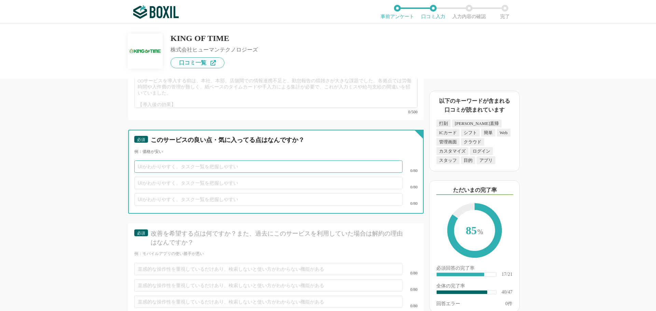
click at [209, 161] on input "text" at bounding box center [268, 167] width 268 height 12
paste input "操作がとにかく簡単 PCに慣れていない従業員でも迷うことなく使えています。"
click at [180, 161] on input "操作がとにかく簡単 PCに慣れていない従業員でも迷うことなく使えています。" at bounding box center [268, 167] width 268 height 12
type input "操作がとにかく簡単でPCに慣れていない従業員でも迷うことなく使えています。"
click at [187, 177] on input "text" at bounding box center [268, 183] width 268 height 12
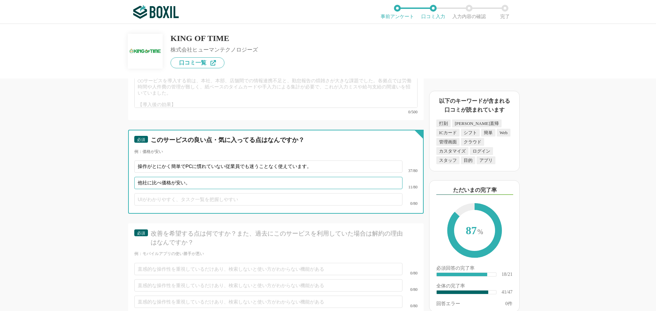
type input "他社に比べ価格が安い。"
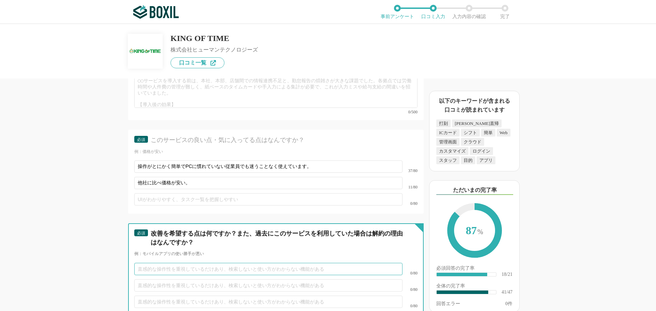
click at [169, 263] on input "text" at bounding box center [268, 269] width 268 height 12
paste input "打刻を防ぐ方法がない。出勤打刻のあと、また出勤打刻ができてしまう。"
click at [138, 263] on input "打刻を防ぐ方法がない。出勤打刻のあと、また出勤打刻ができてしまう。" at bounding box center [268, 269] width 268 height 12
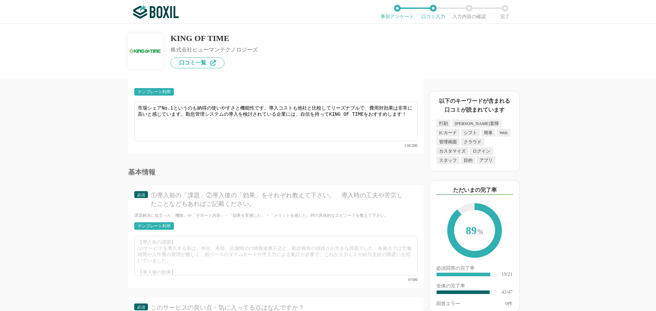
scroll to position [2349, 0]
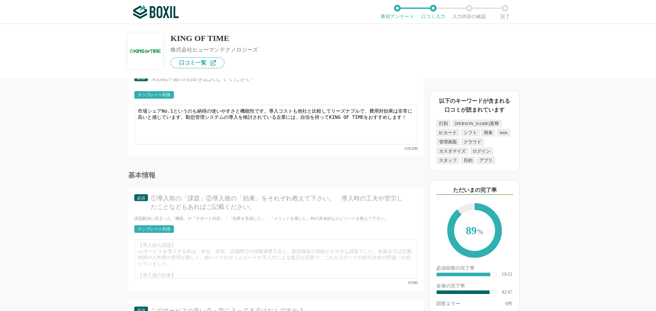
type input "重複打刻を防ぐ方法がない。出勤打刻のあと、また出勤打刻ができてしまう。"
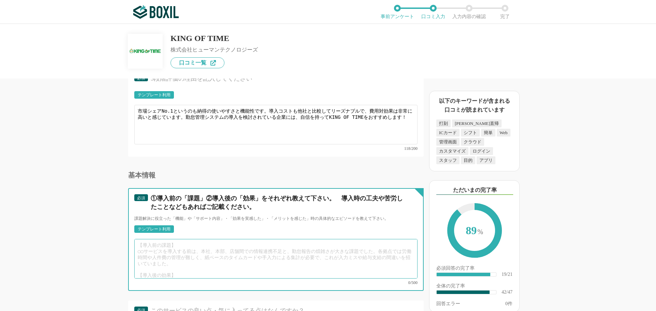
click at [182, 243] on textarea at bounding box center [275, 259] width 283 height 40
type textarea "①"
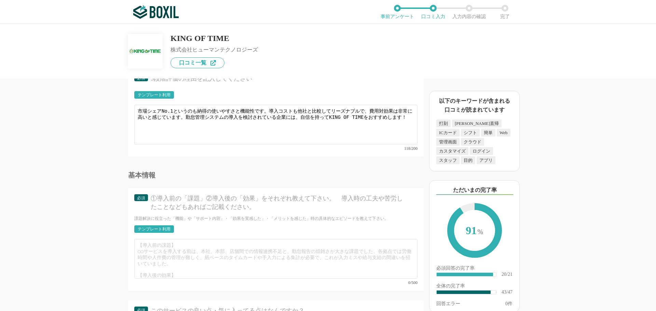
click at [167, 227] on div "テンプレート利用" at bounding box center [154, 229] width 33 height 4
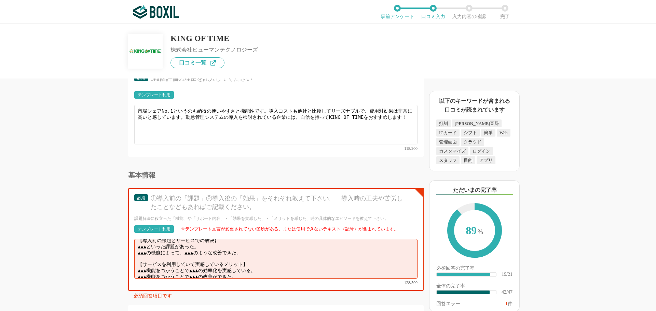
scroll to position [0, 0]
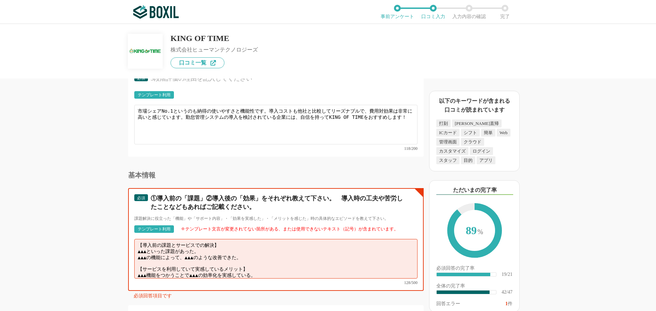
drag, startPoint x: 170, startPoint y: 240, endPoint x: 213, endPoint y: 240, distance: 43.1
click at [213, 240] on textarea "【導入前の課題とサービスでの解決】 ▲▲▲といった課題があった。 ▲▲▲の機能によって、▲▲▲のような改善できた。 【サービスを利用していて実感しているメリッ…" at bounding box center [275, 259] width 283 height 40
click at [254, 249] on textarea "【導入前の課題】 ▲▲▲といった課題があった。 ▲▲▲の機能によって、▲▲▲のような改善できた。 【サービスを利用していて実感しているメリット】 ▲▲▲機能を…" at bounding box center [275, 259] width 283 height 40
drag, startPoint x: 268, startPoint y: 251, endPoint x: 124, endPoint y: 245, distance: 144.7
click at [124, 245] on div "勤怠管理システムの機能について（5点満点で評価してください） WEB打刻機能 1 2 3 4 5 利用していない 交通系ICカード打刻機能 1 2 3 4 5…" at bounding box center [253, 195] width 342 height 233
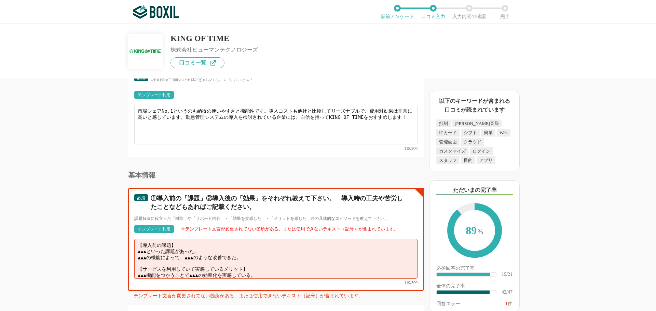
paste textarea "PC[PERSON_NAME]を担当者が集計して手作業で半日かかっていた"
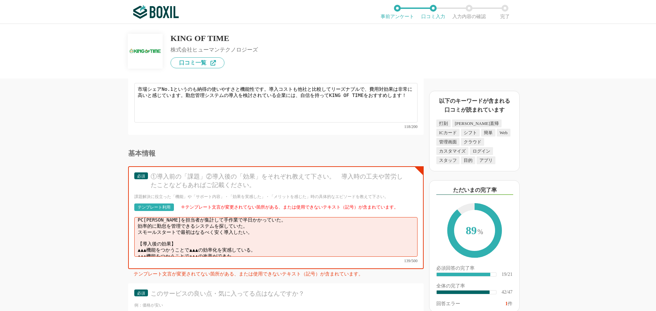
scroll to position [2383, 0]
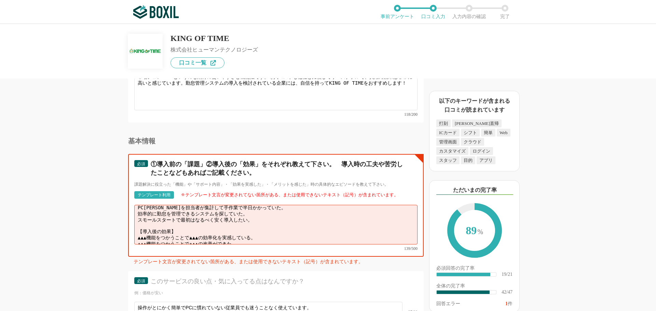
drag, startPoint x: 253, startPoint y: 231, endPoint x: 97, endPoint y: 225, distance: 155.3
click at [97, 225] on div "勤怠管理システムの機能について（5点満点で評価してください） WEB打刻機能 1 2 3 4 5 利用していない 交通系ICカード打刻機能 1 2 3 4 5…" at bounding box center [253, 195] width 342 height 233
paste textarea "今まではPC[PERSON_NAME]を担当者が集計して手作業で半日かかっていた作業が、今では1時間程度で完了します。月末の集計作業が劇的に楽になりました。"
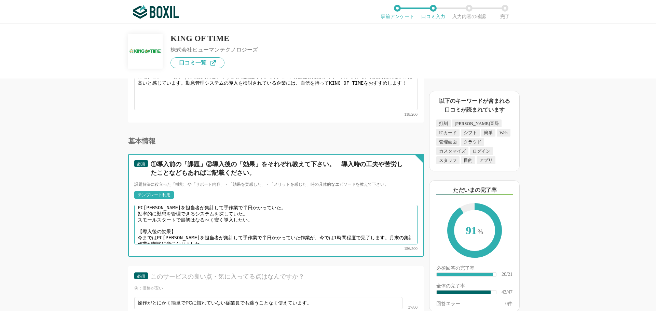
scroll to position [2, 0]
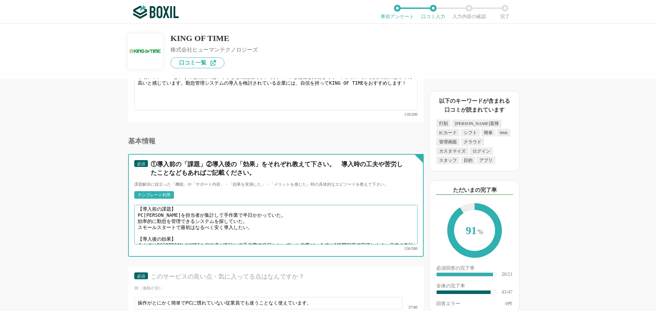
click at [358, 233] on textarea "【導入前の課題】 PC[PERSON_NAME]を担当者が集計して手作業で半日かかっていた。 効率的に勤怠を管理できるシステムを探していた。 スモールスタート…" at bounding box center [275, 225] width 283 height 40
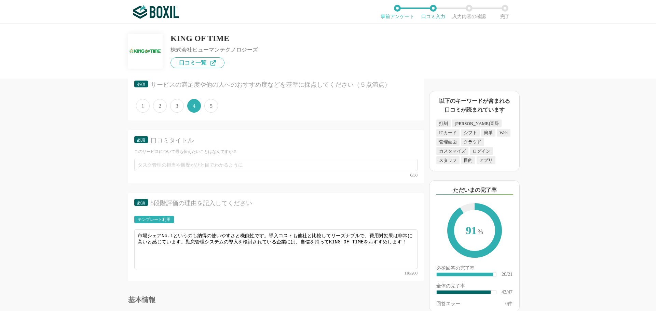
scroll to position [2212, 0]
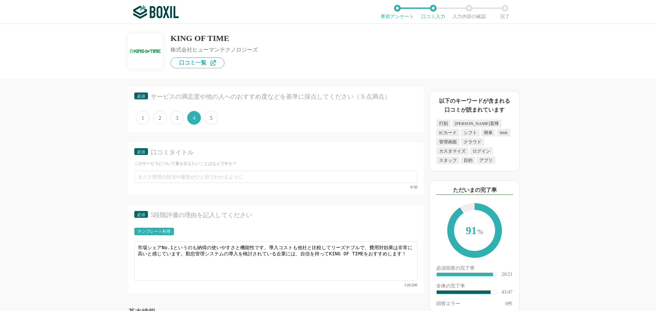
type textarea "【導入前の課題】 PC[PERSON_NAME]を担当者が集計して手作業で半日かかっていた。 効率的に勤怠を管理できるシステムを探していた。 スモールスタート…"
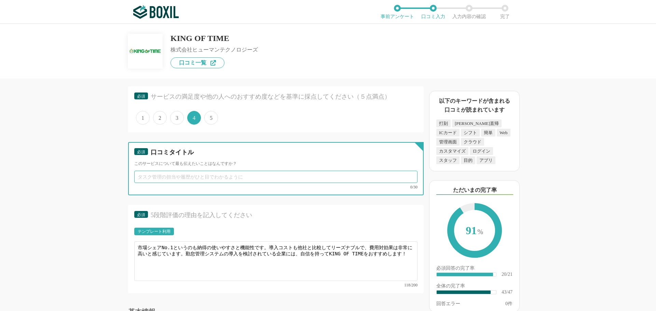
click at [226, 179] on input "text" at bounding box center [275, 177] width 283 height 12
paste input "管理業務の大幅効率化が実現できました。"
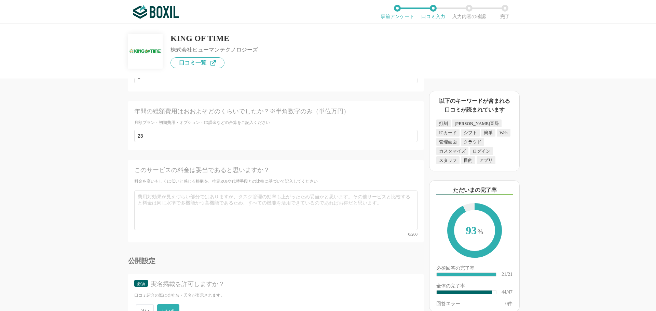
scroll to position [2930, 0]
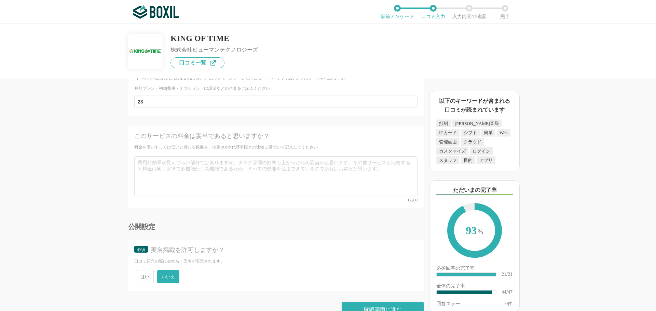
type input "管理業務の大幅効率化が実現できました。"
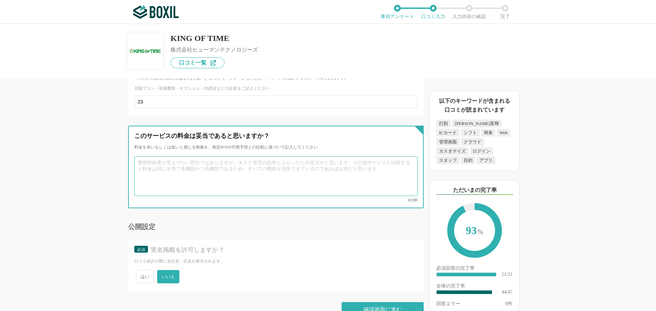
click at [265, 157] on textarea at bounding box center [275, 177] width 283 height 40
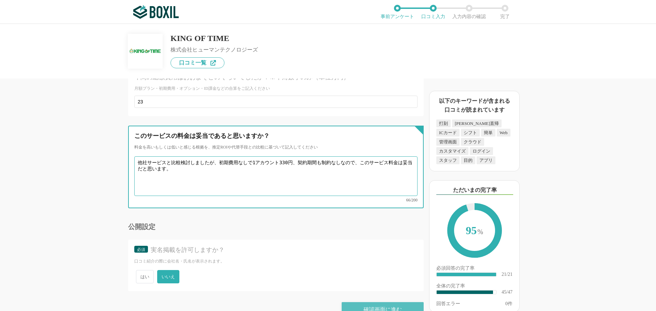
type textarea "他社サービスと比較検討しましたが、初期費用なしで1アカウント330円、契約期間も制約なしなので、このサービス料金は妥当だと思います。"
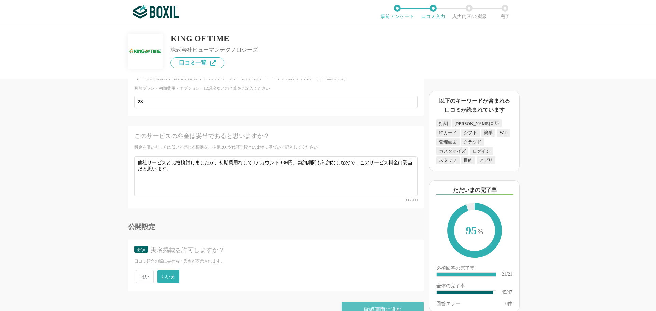
click at [385, 302] on div "確認画面に進む" at bounding box center [383, 309] width 82 height 15
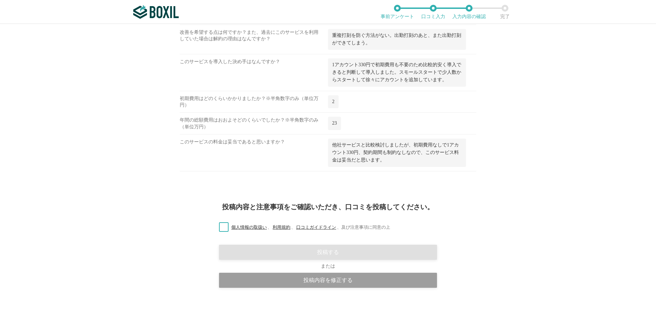
scroll to position [1104, 0]
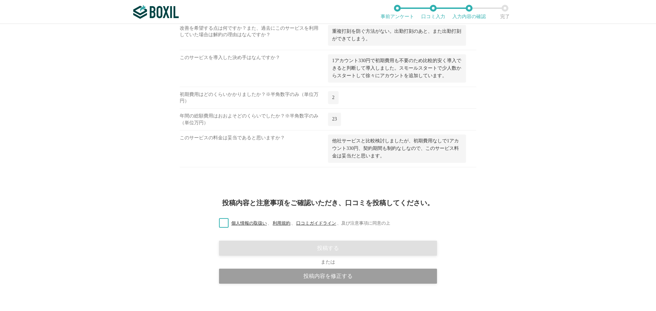
click at [221, 220] on label "個人情報の取扱い 、 利用規約 、 口コミガイドライン 、 及び注意事項に同意の上" at bounding box center [302, 223] width 177 height 7
click at [0, 0] on input "個人情報の取扱い 、 利用規約 、 口コミガイドライン 、 及び注意事項に同意の上" at bounding box center [0, 0] width 0 height 0
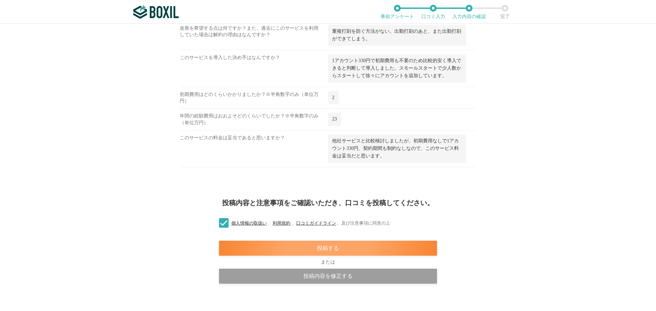
click at [364, 245] on div "投稿する" at bounding box center [328, 248] width 218 height 15
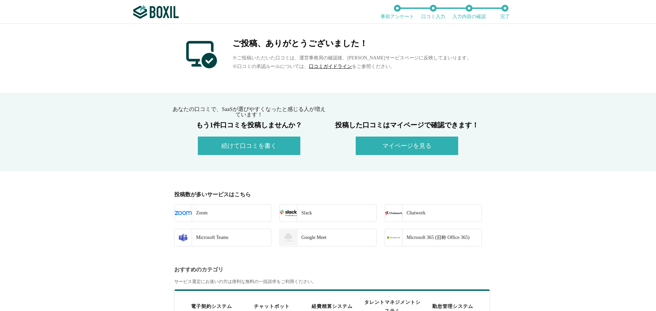
click at [419, 142] on button "マイページを見る" at bounding box center [407, 146] width 103 height 18
